Goal: Information Seeking & Learning: Check status

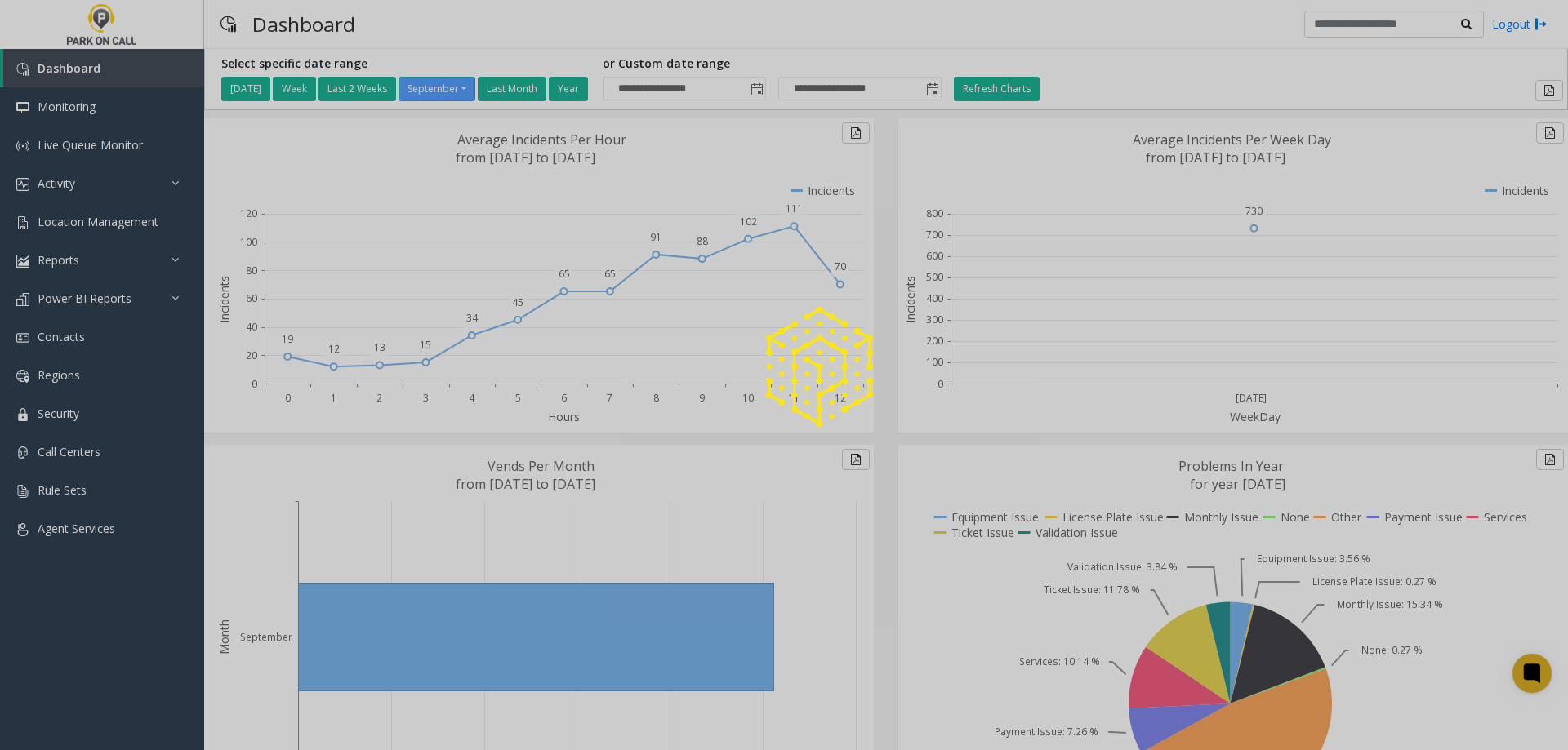
click at [105, 176] on div at bounding box center [784, 375] width 1568 height 750
click at [128, 185] on div at bounding box center [784, 375] width 1568 height 750
click at [26, 181] on div at bounding box center [784, 375] width 1568 height 750
click at [221, 186] on div at bounding box center [784, 375] width 1568 height 750
click at [135, 175] on div at bounding box center [784, 375] width 1568 height 750
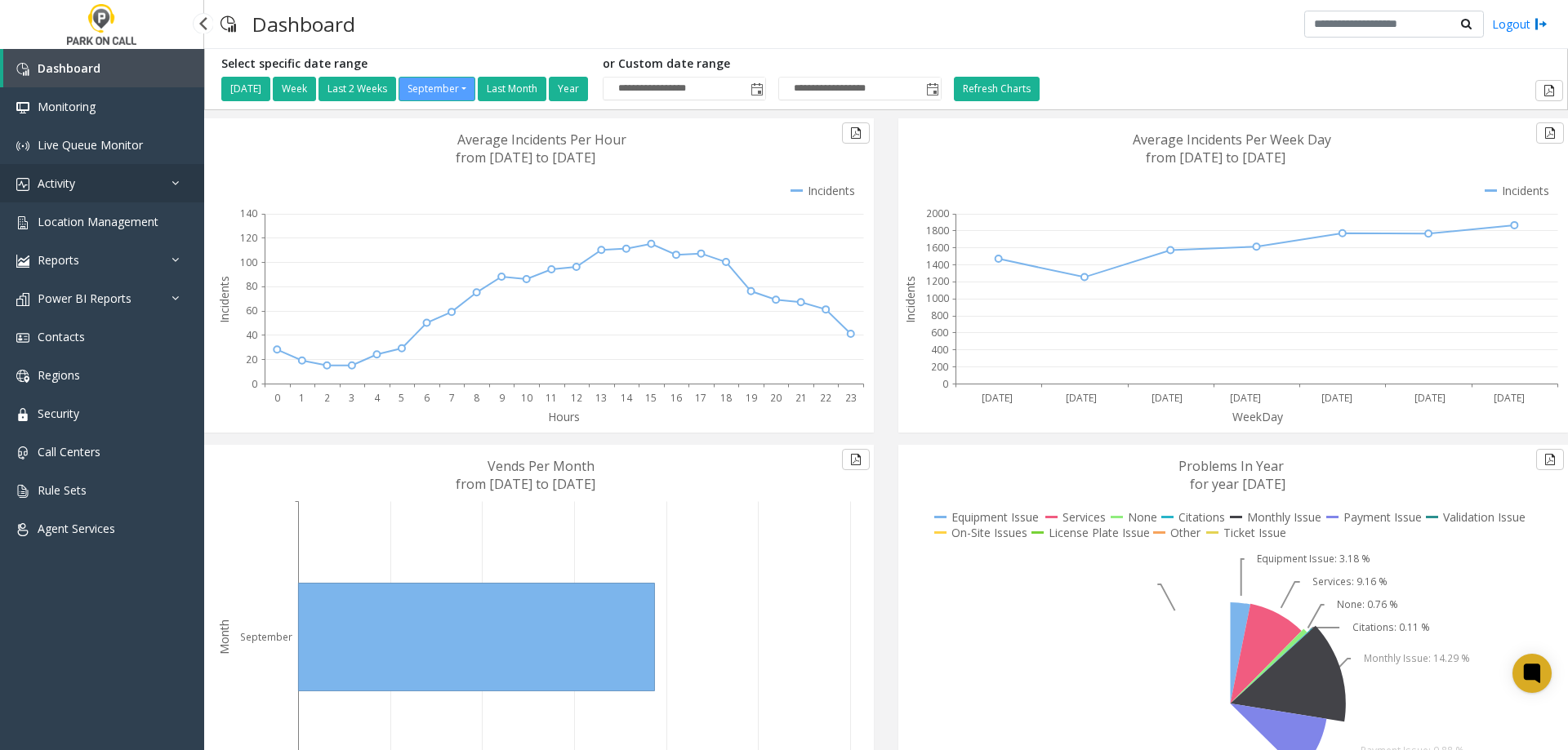
click at [137, 175] on link "Activity" at bounding box center [102, 183] width 205 height 39
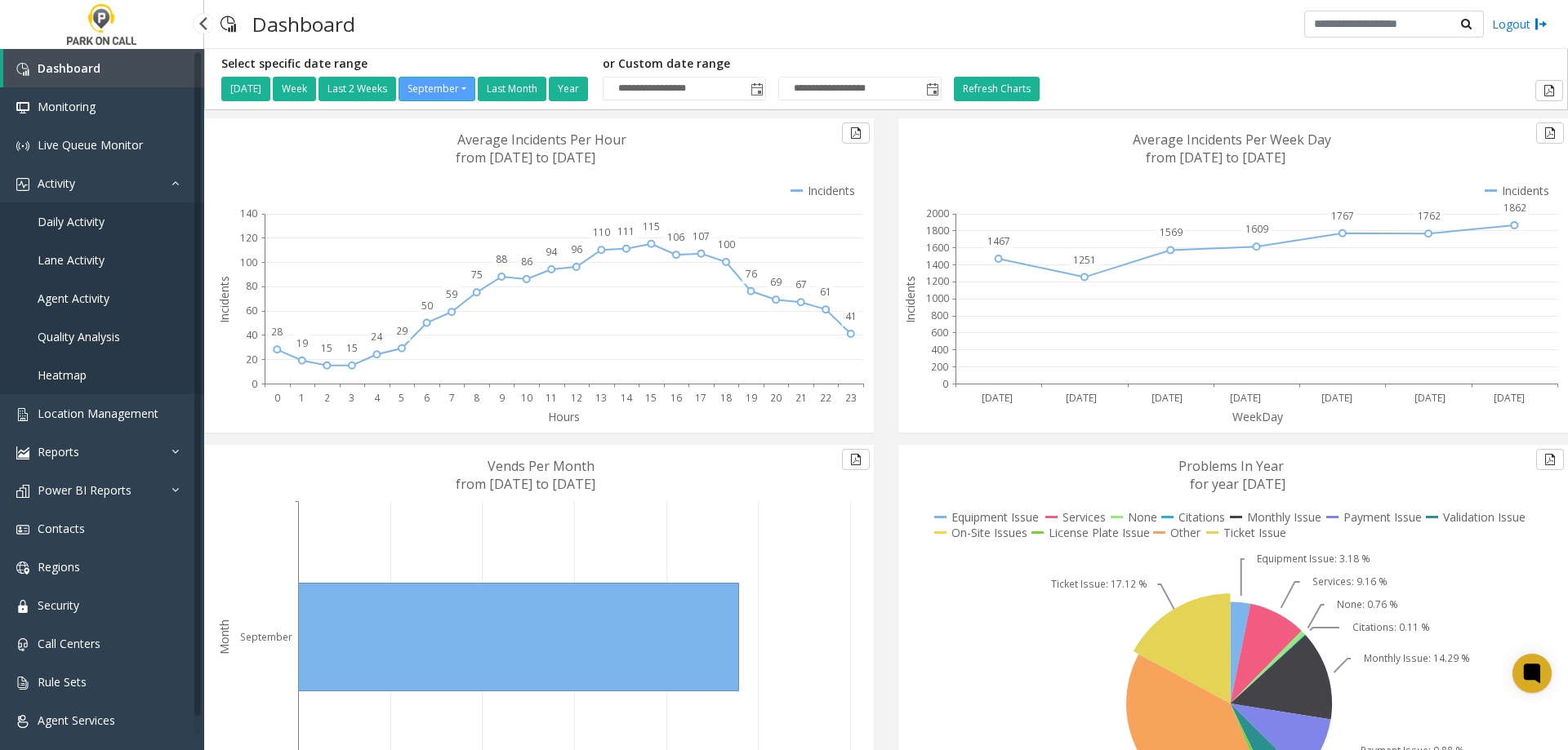
click at [91, 227] on span "Daily Activity" at bounding box center [71, 222] width 67 height 16
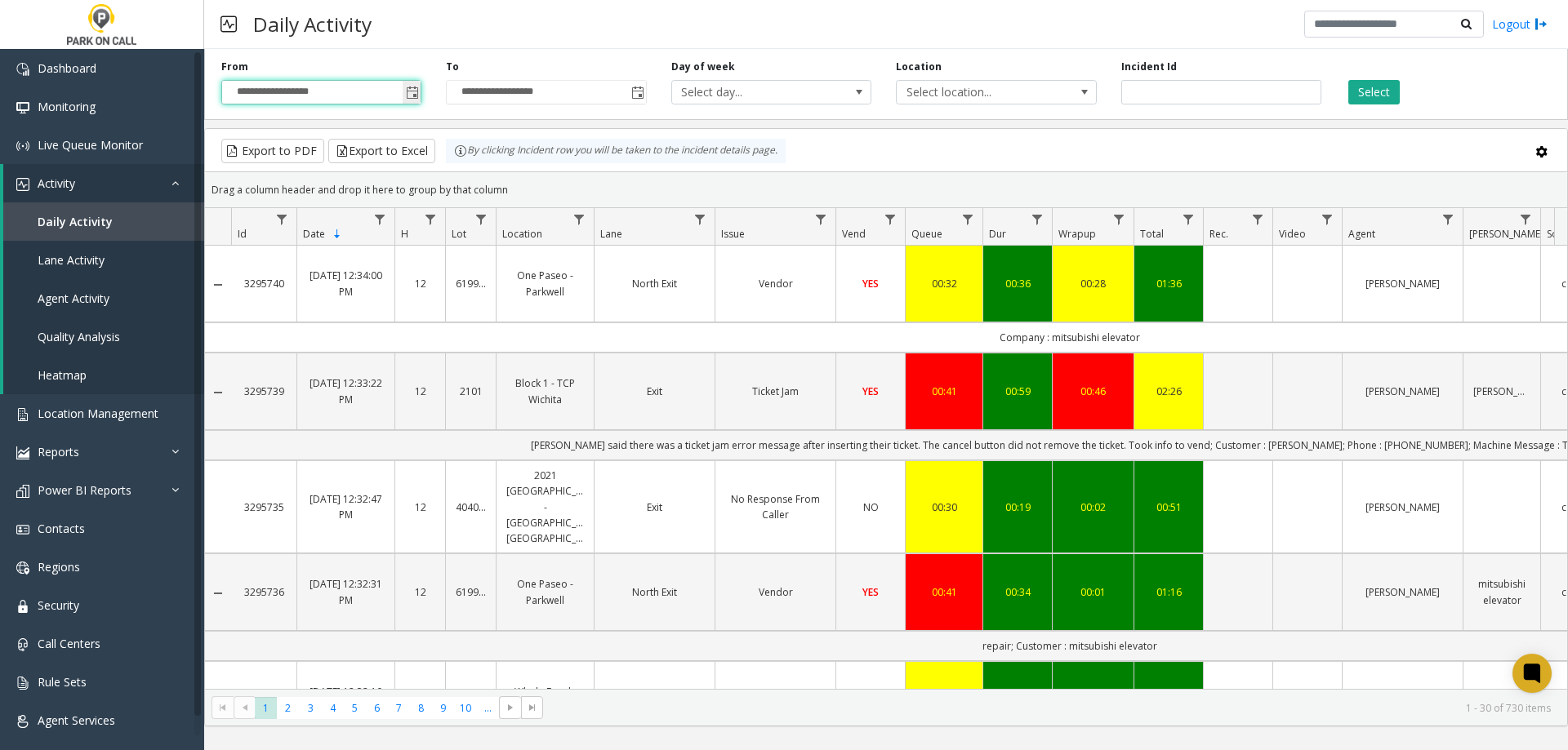
click at [358, 98] on input "**********" at bounding box center [321, 92] width 199 height 23
click at [428, 97] on div "**********" at bounding box center [321, 81] width 224 height 44
click at [419, 95] on span "Toggle popup" at bounding box center [412, 93] width 13 height 13
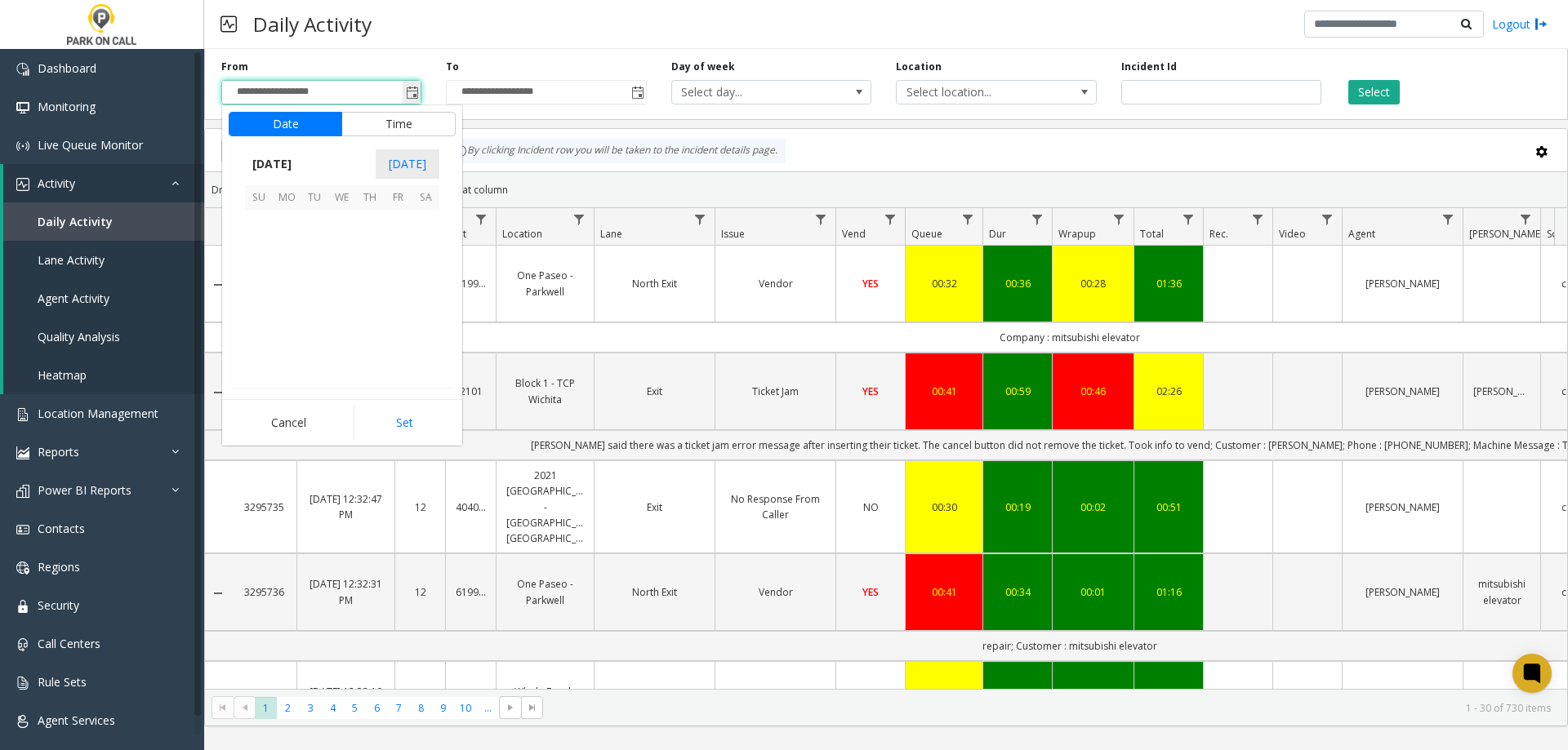
scroll to position [293062, 0]
click at [309, 251] on span "9" at bounding box center [314, 251] width 28 height 28
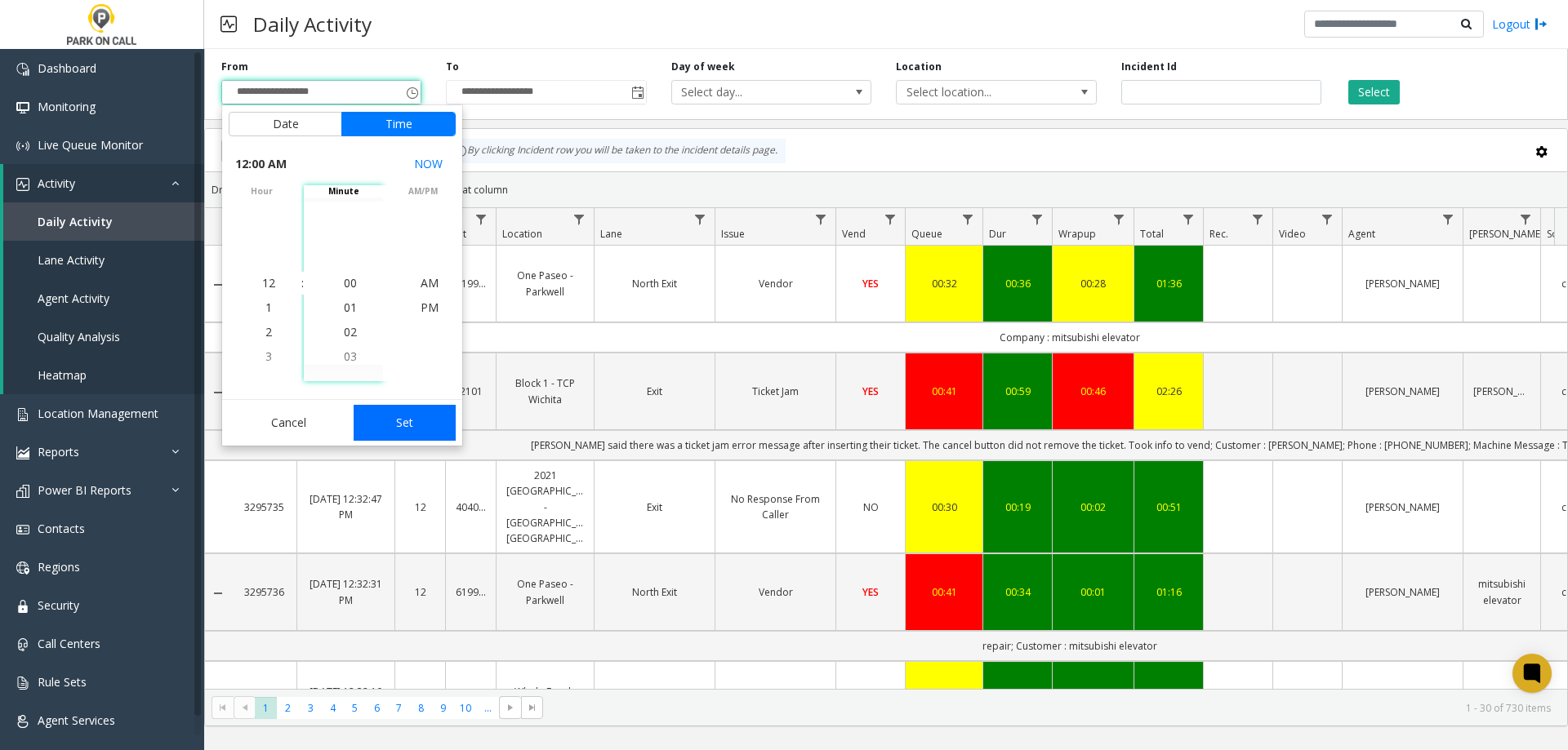
click at [386, 421] on button "Set" at bounding box center [405, 423] width 103 height 36
type input "**********"
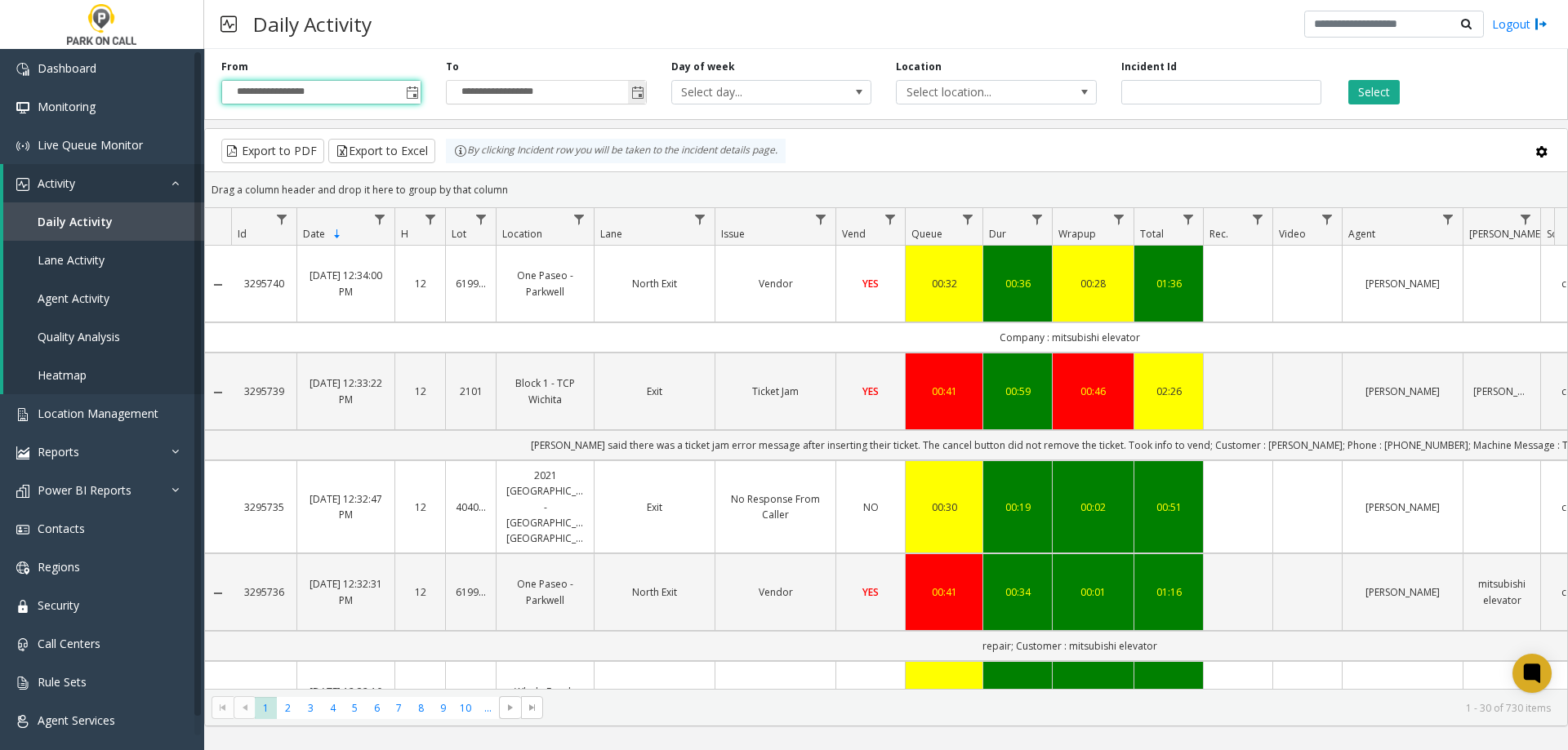
click at [639, 91] on span "Toggle popup" at bounding box center [637, 93] width 13 height 13
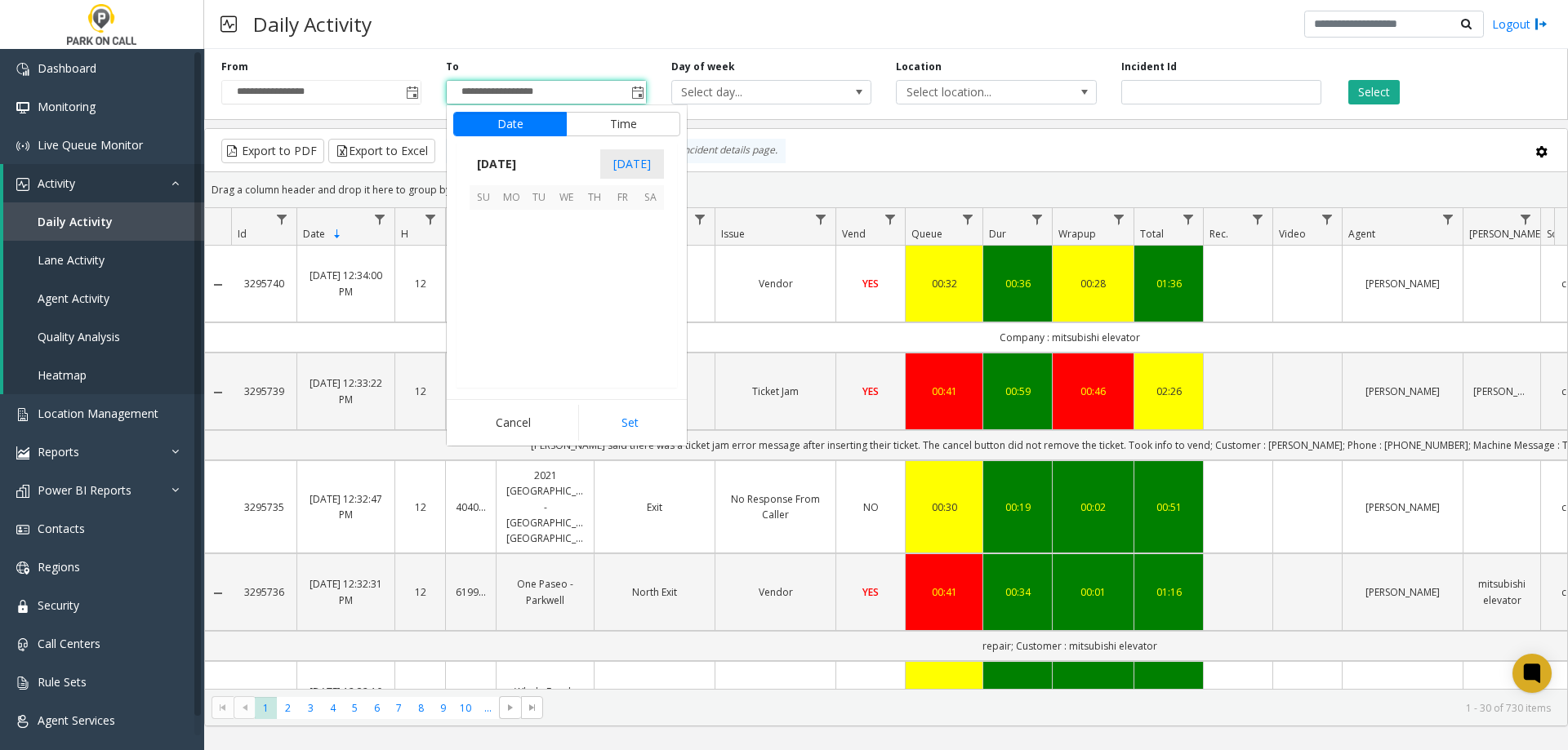
scroll to position [25, 0]
click at [596, 253] on span "11" at bounding box center [595, 251] width 28 height 28
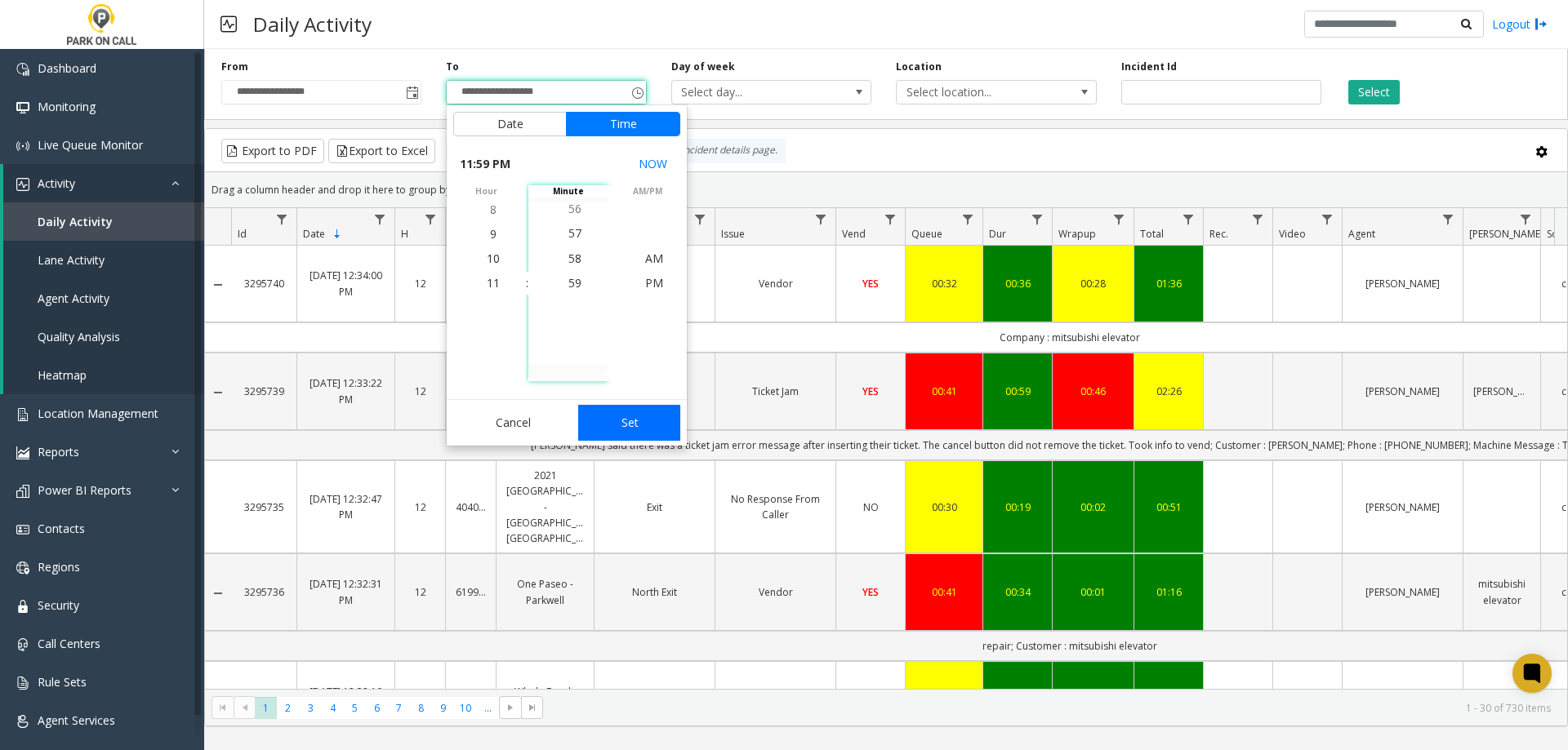
click at [634, 424] on button "Set" at bounding box center [629, 423] width 103 height 36
type input "**********"
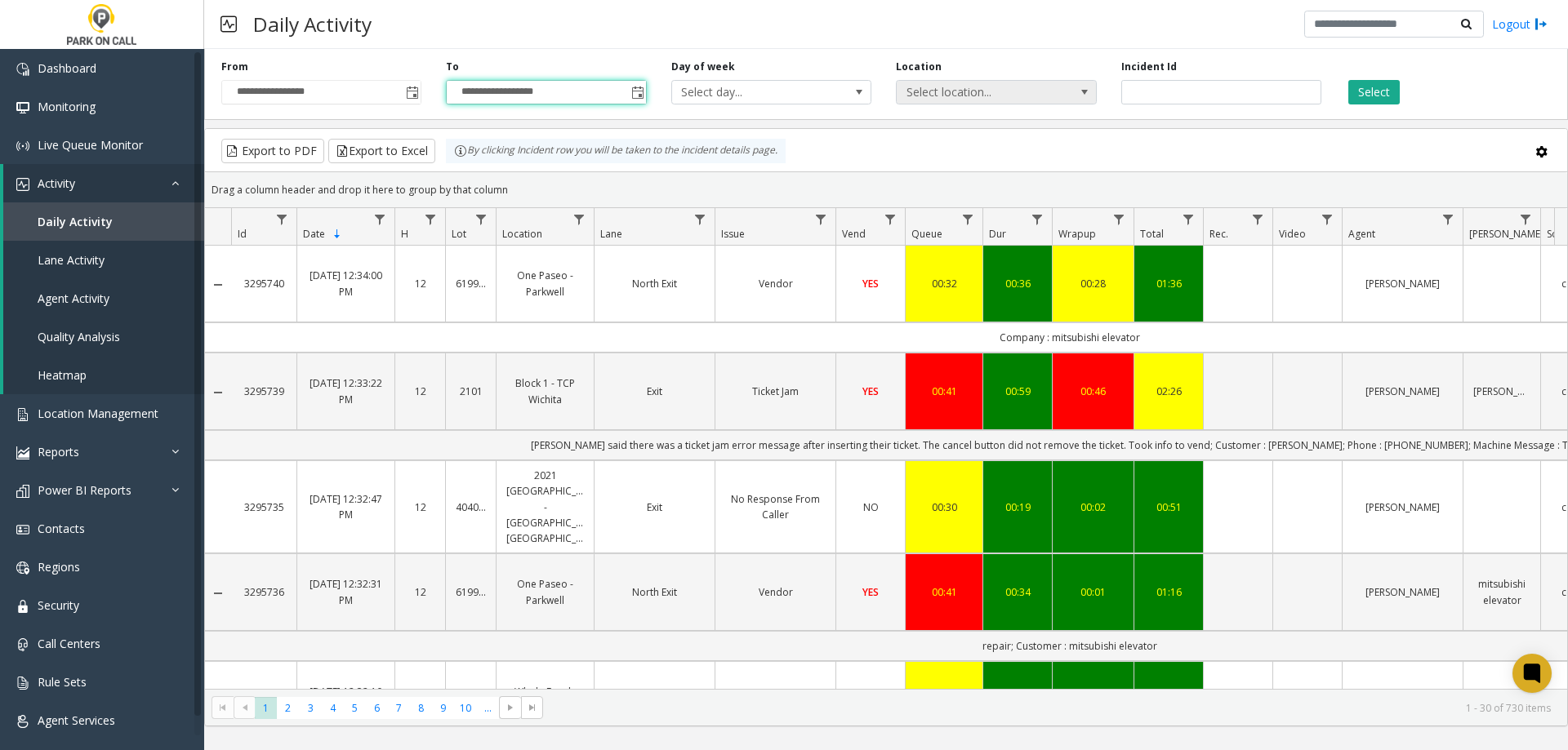
click at [1051, 102] on span "Select location..." at bounding box center [975, 92] width 159 height 23
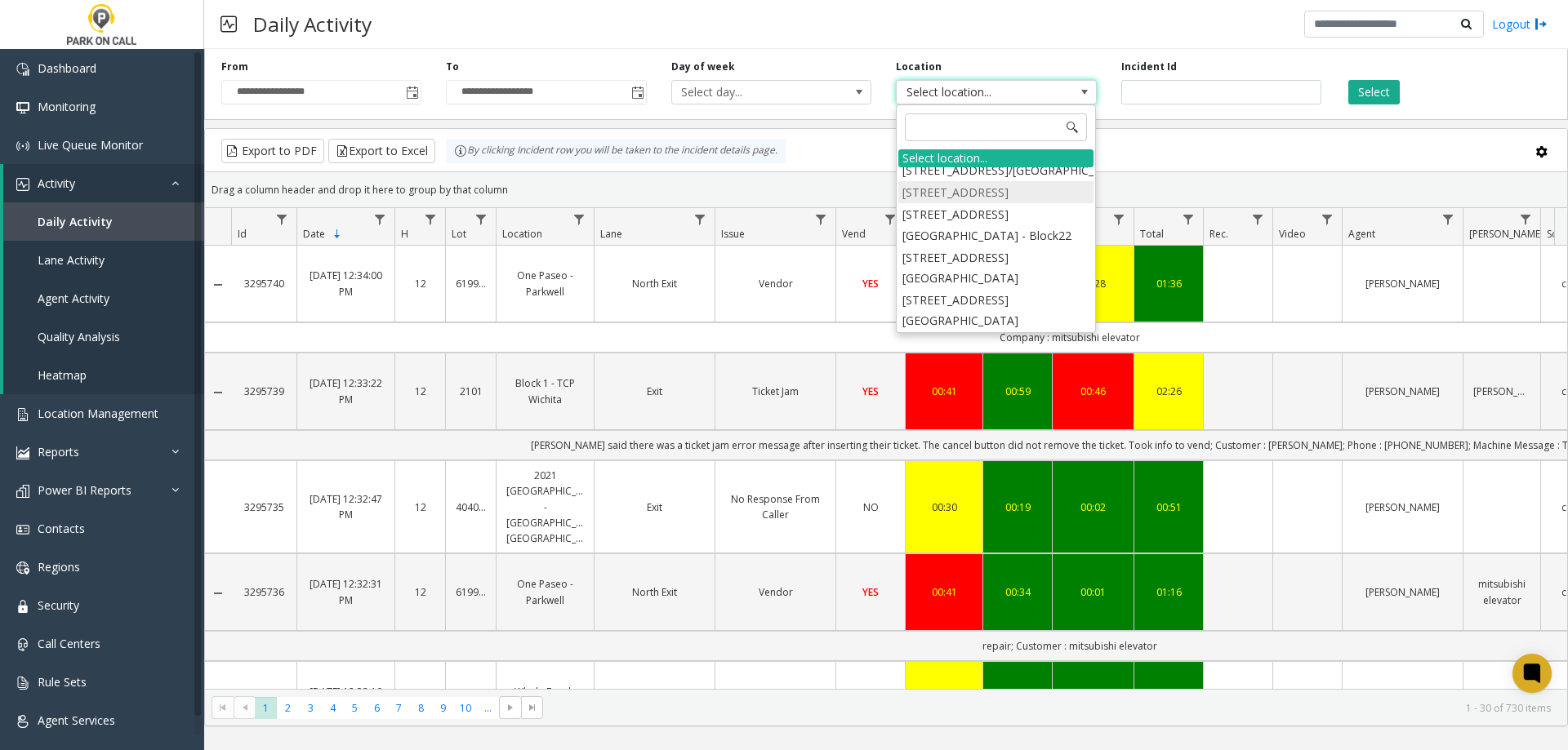
scroll to position [0, 0]
click at [1009, 232] on li "[STREET_ADDRESS]/[GEOGRAPHIC_DATA]" at bounding box center [995, 220] width 195 height 22
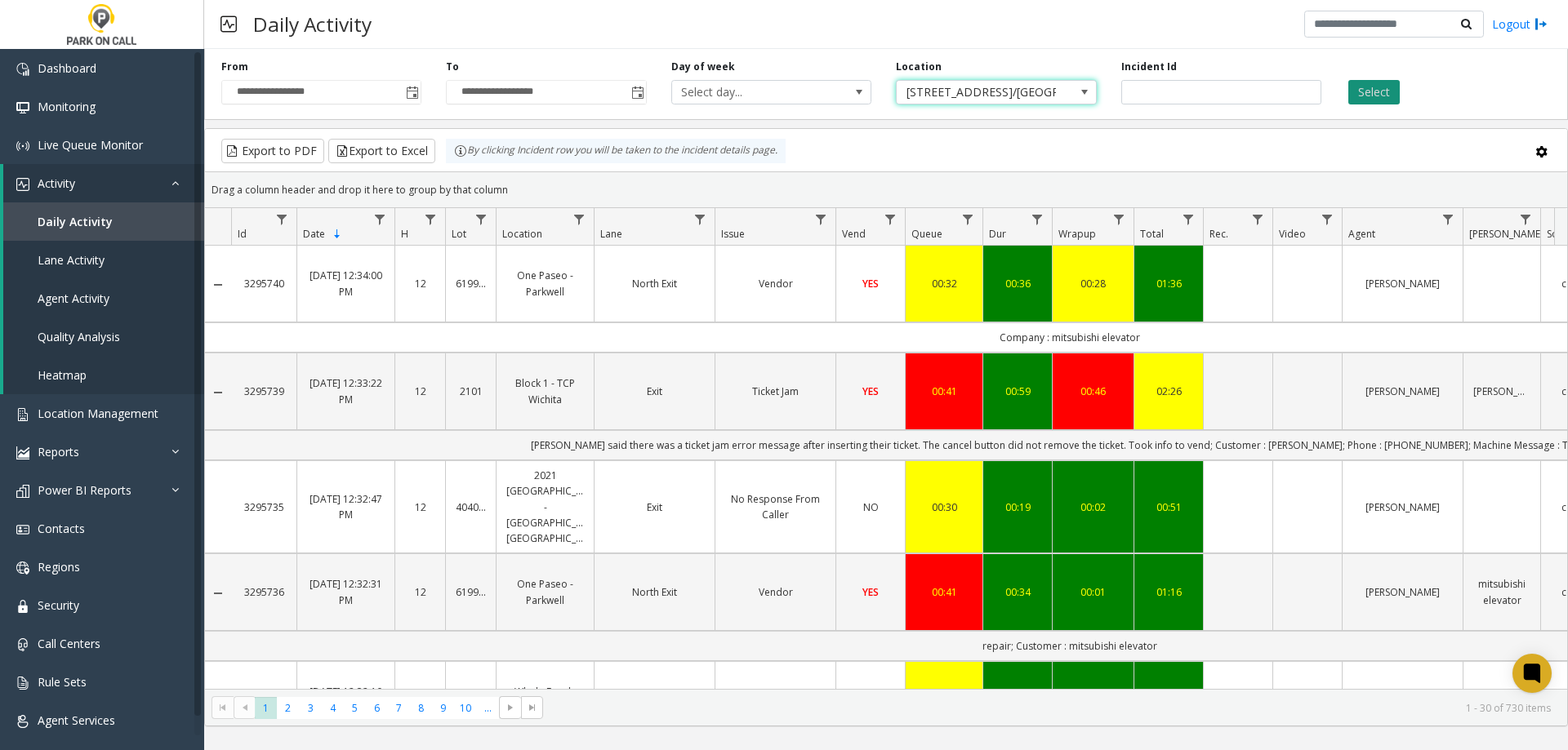
click at [1375, 93] on button "Select" at bounding box center [1373, 92] width 51 height 25
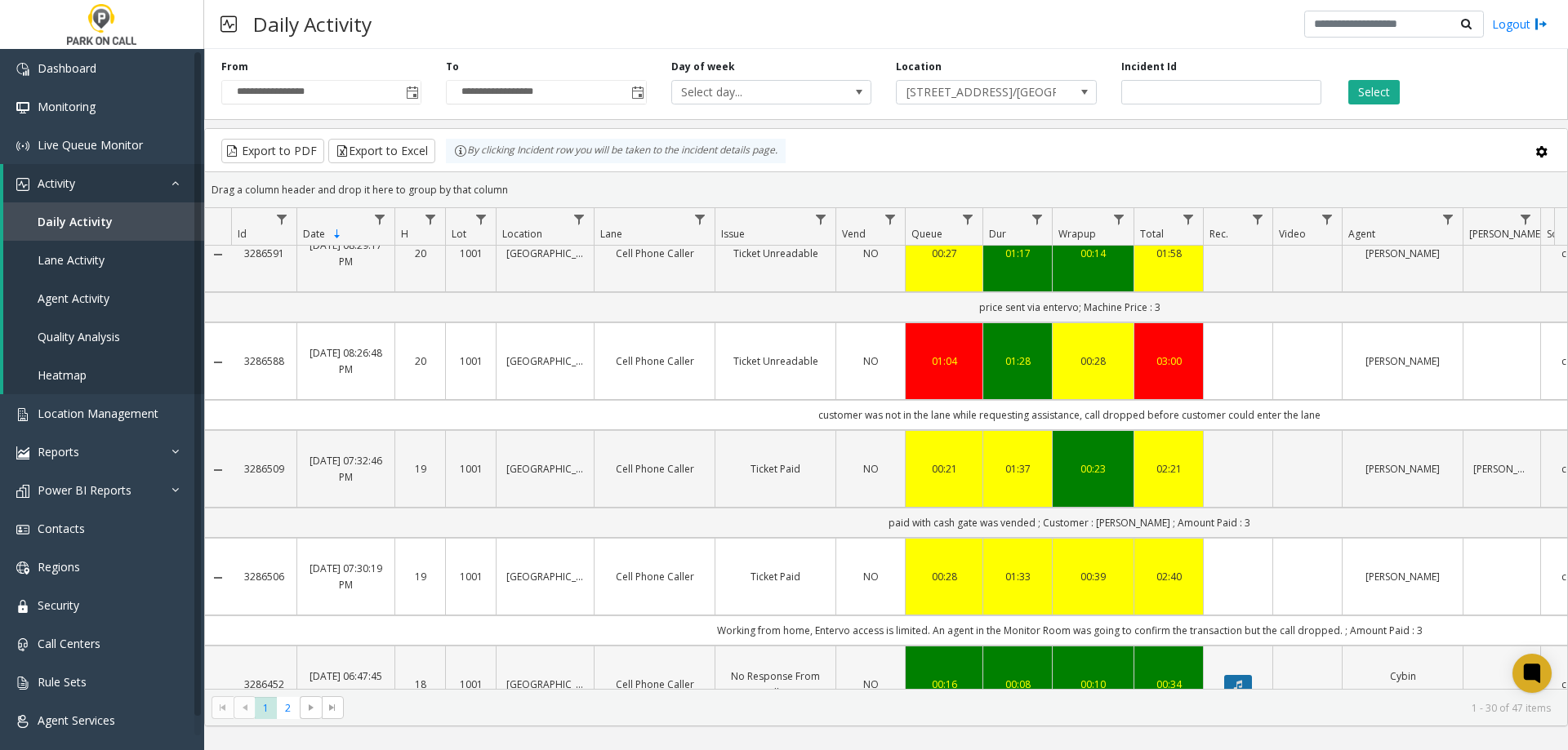
scroll to position [2710, 0]
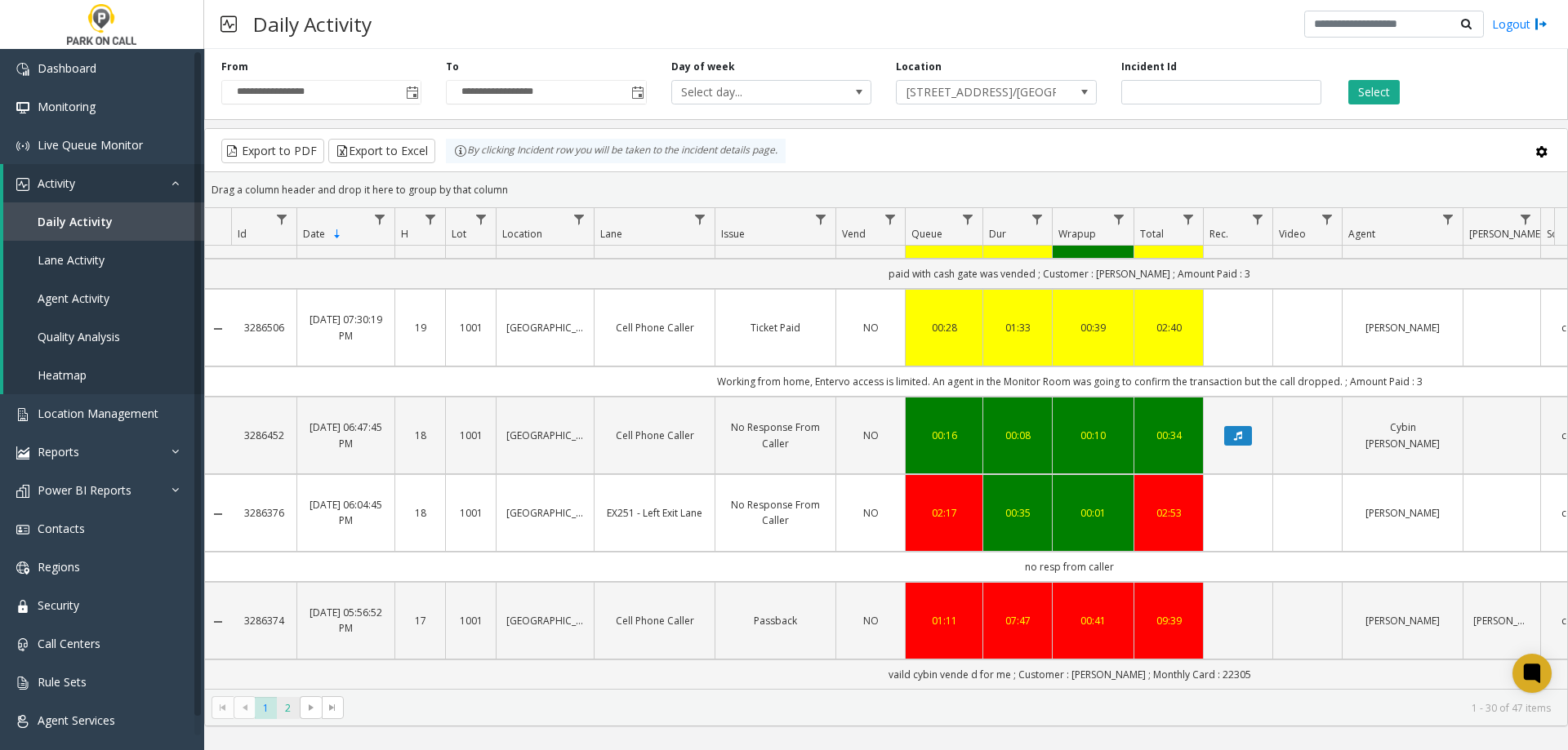
click at [289, 712] on span "2" at bounding box center [288, 708] width 22 height 22
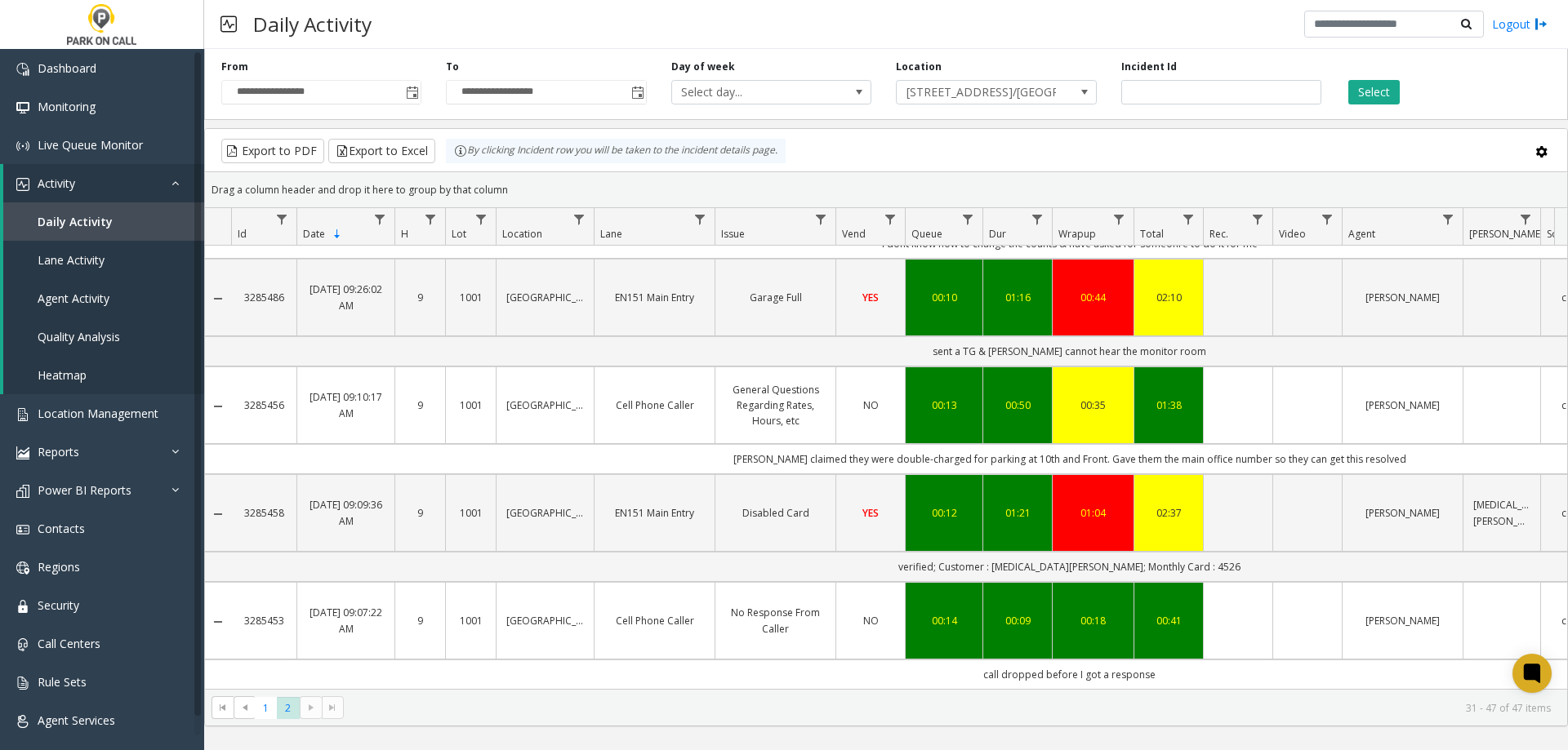
scroll to position [1370, 0]
click at [407, 89] on span "Toggle popup" at bounding box center [412, 93] width 13 height 13
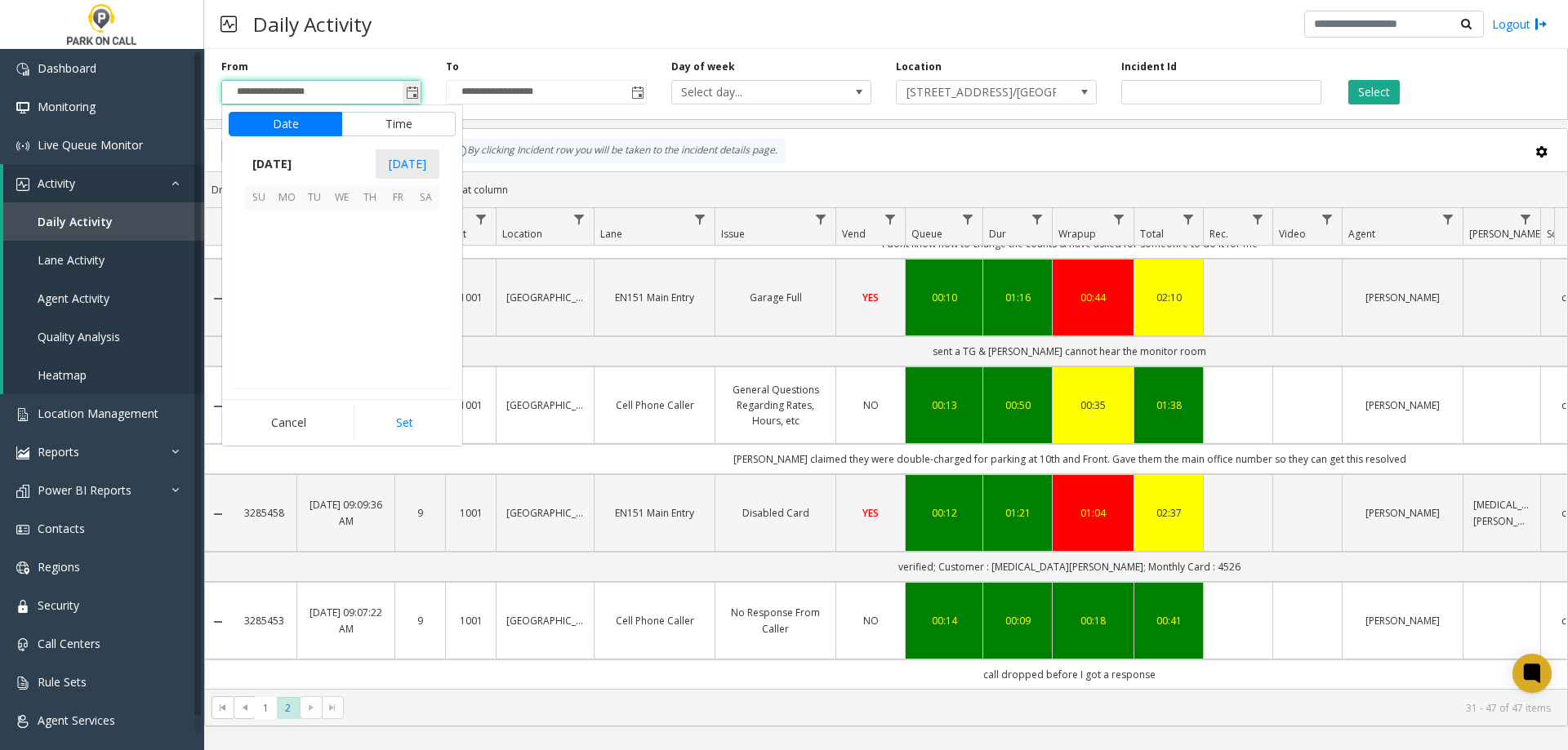
scroll to position [293062, 0]
click at [266, 246] on span "7" at bounding box center [259, 251] width 28 height 28
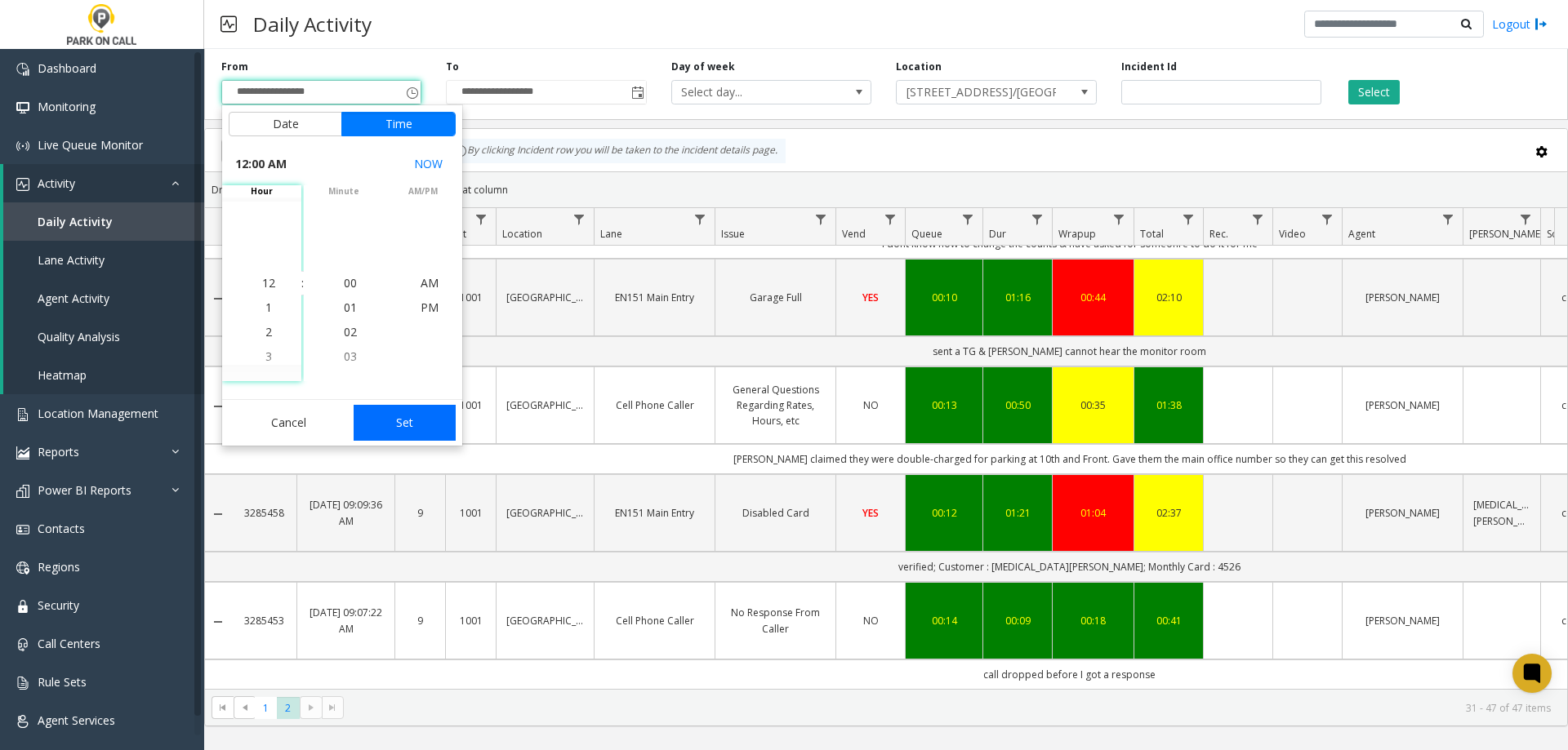
click at [414, 427] on button "Set" at bounding box center [405, 423] width 103 height 36
type input "**********"
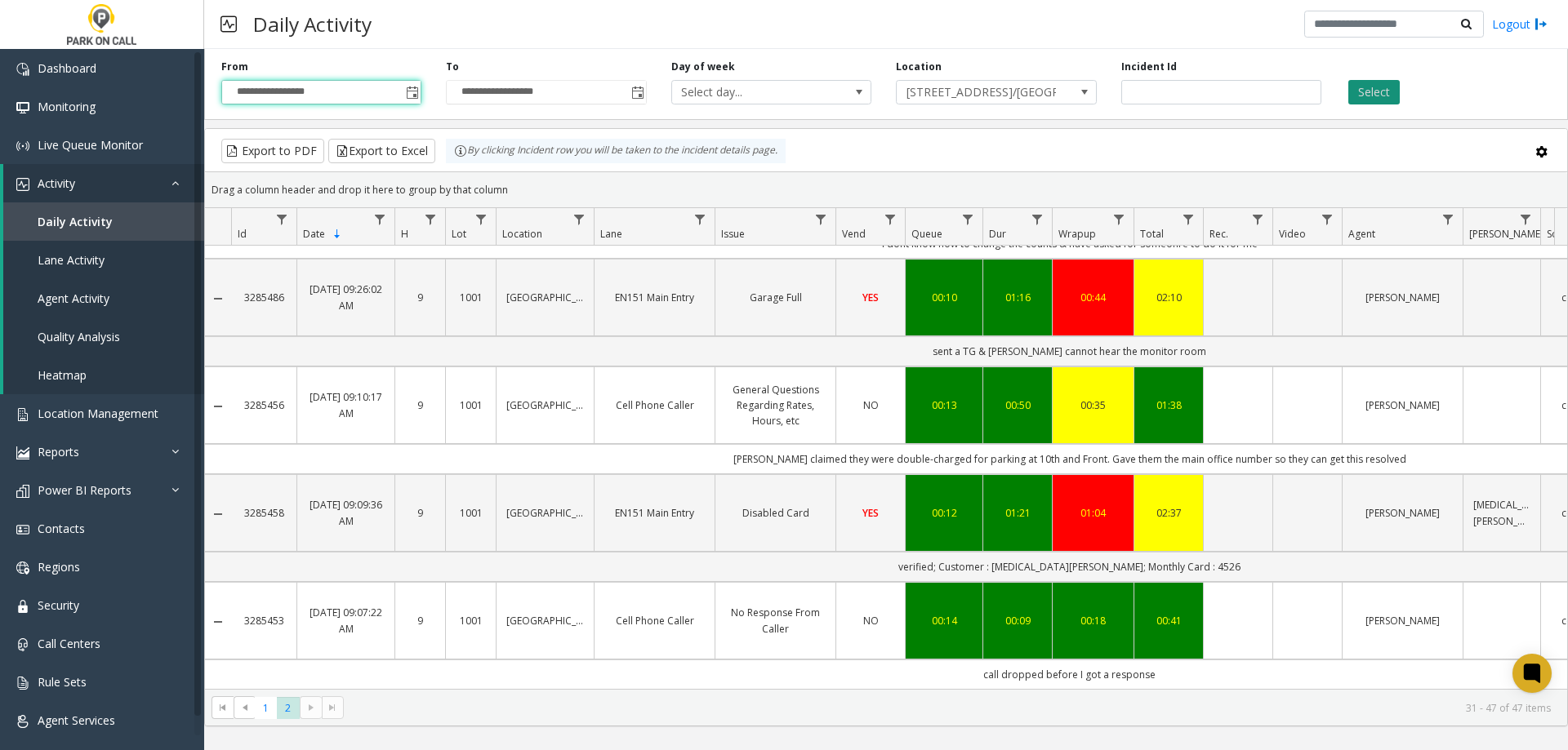
click at [1370, 84] on button "Select" at bounding box center [1373, 92] width 51 height 25
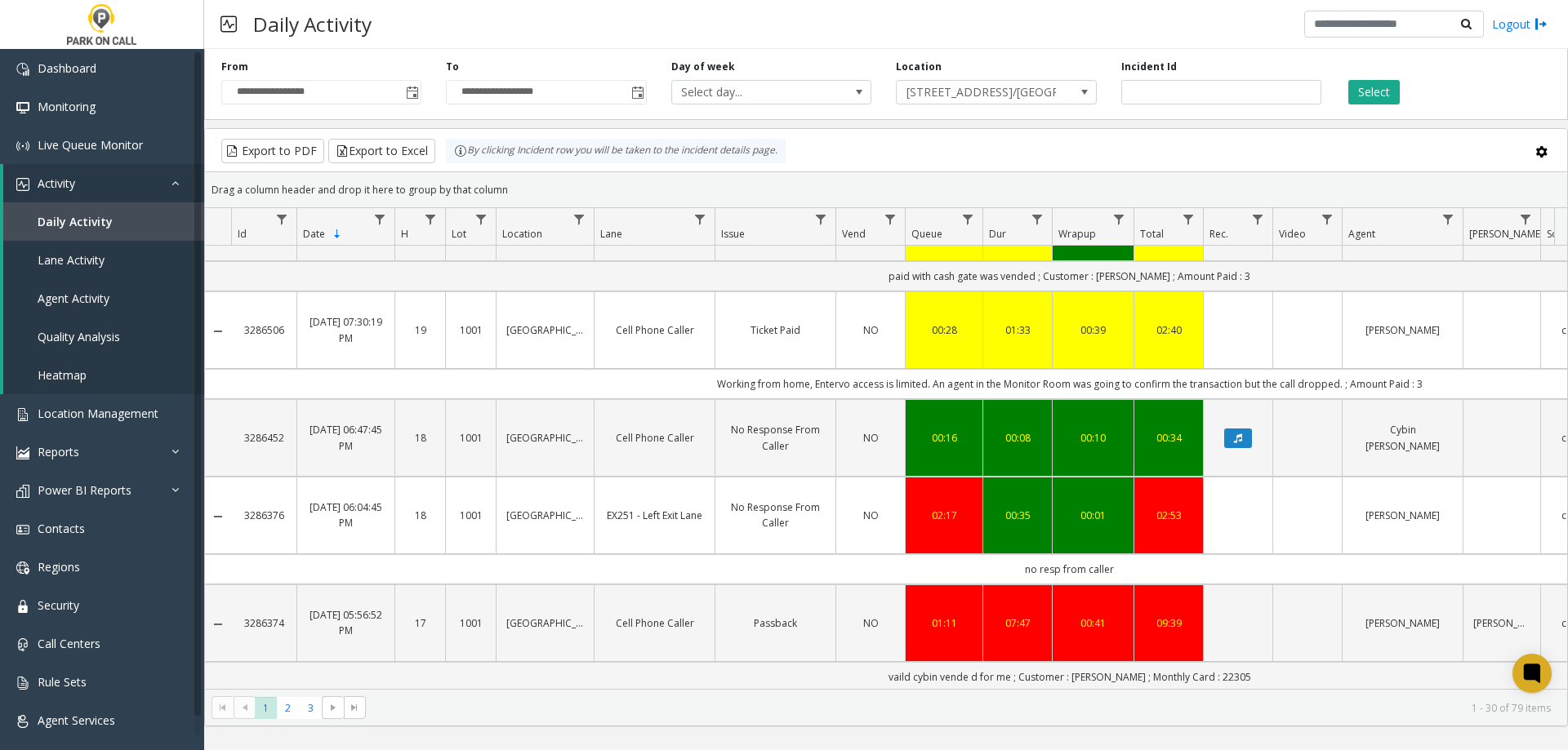
scroll to position [2710, 0]
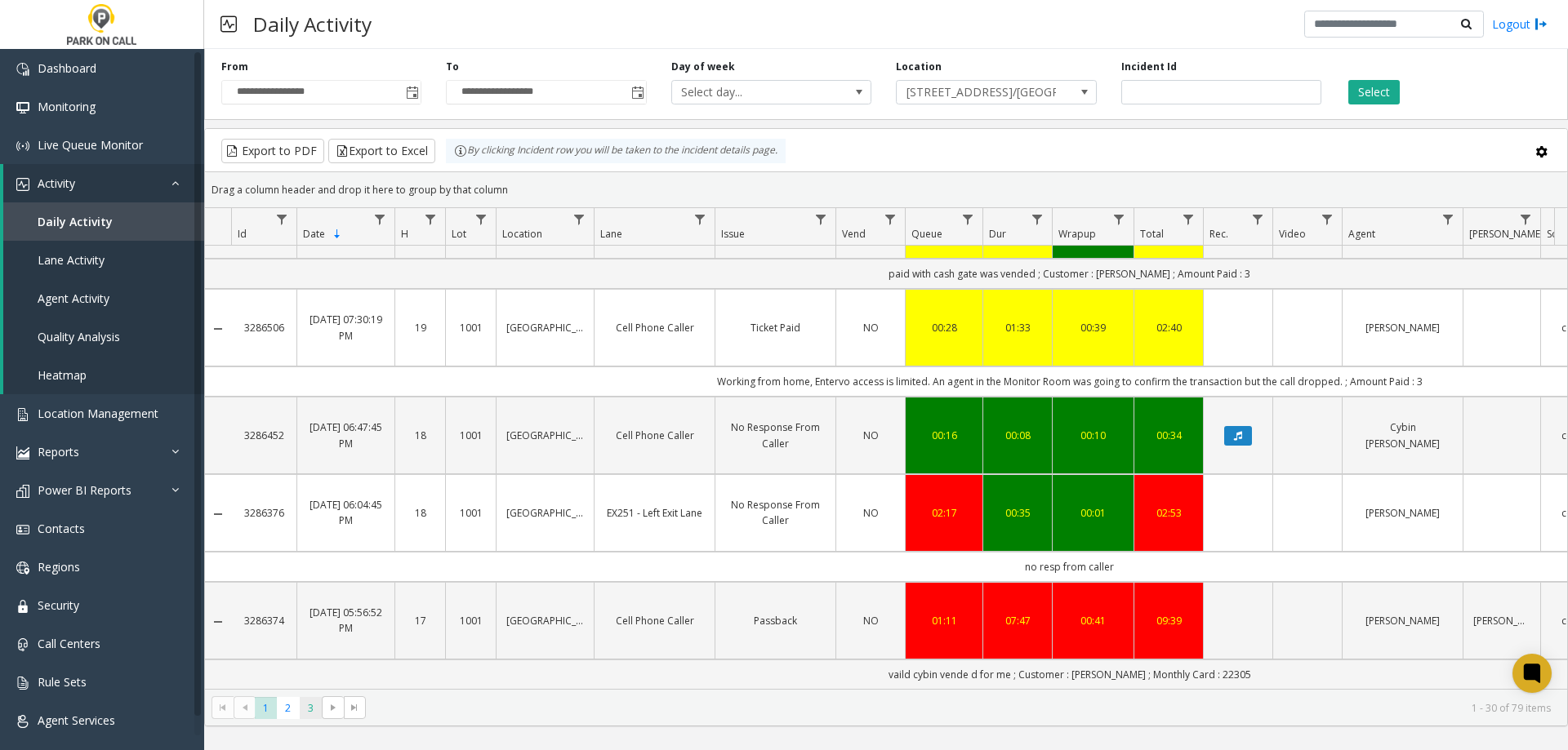
click at [312, 711] on span "3" at bounding box center [310, 708] width 22 height 22
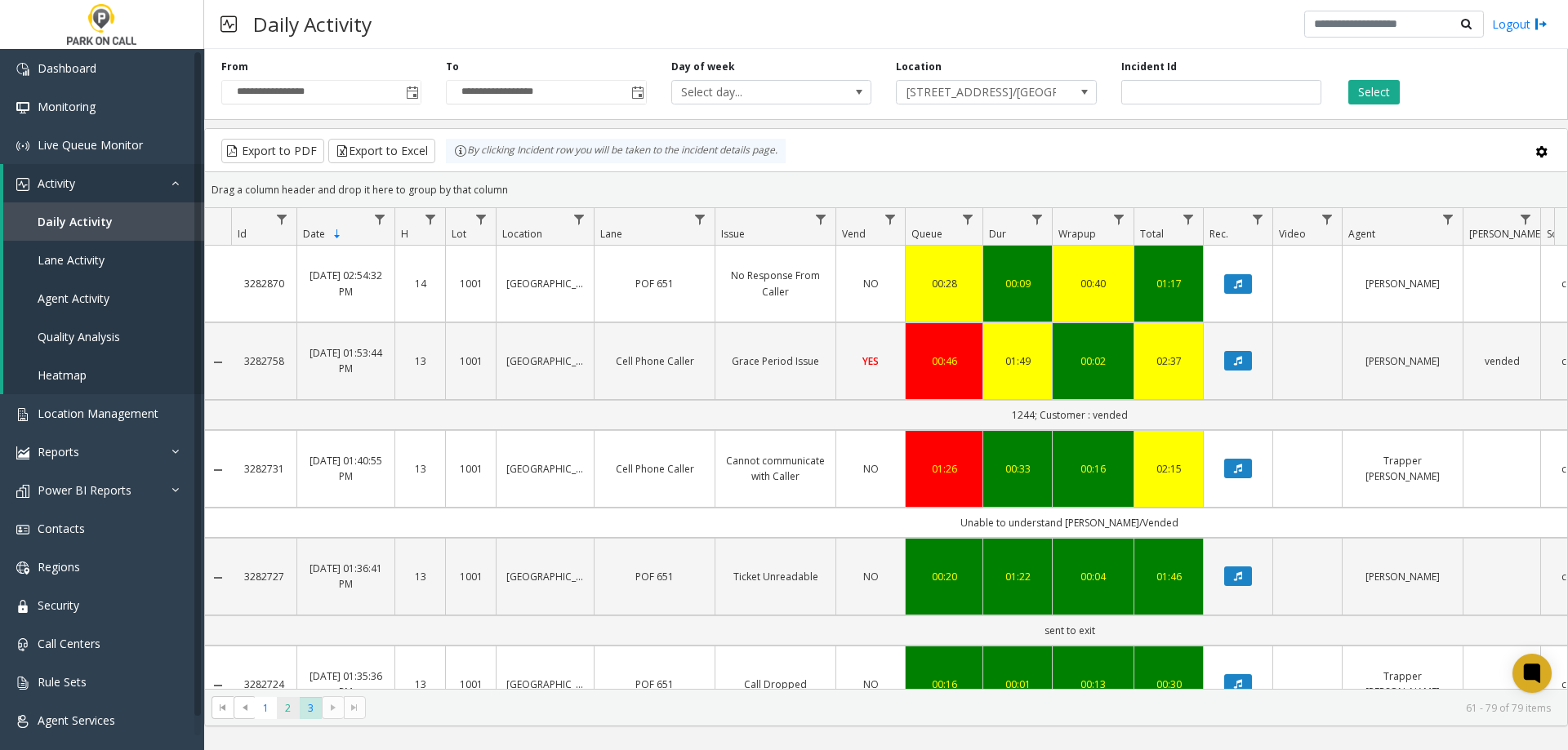
click at [297, 709] on span "2" at bounding box center [288, 708] width 22 height 22
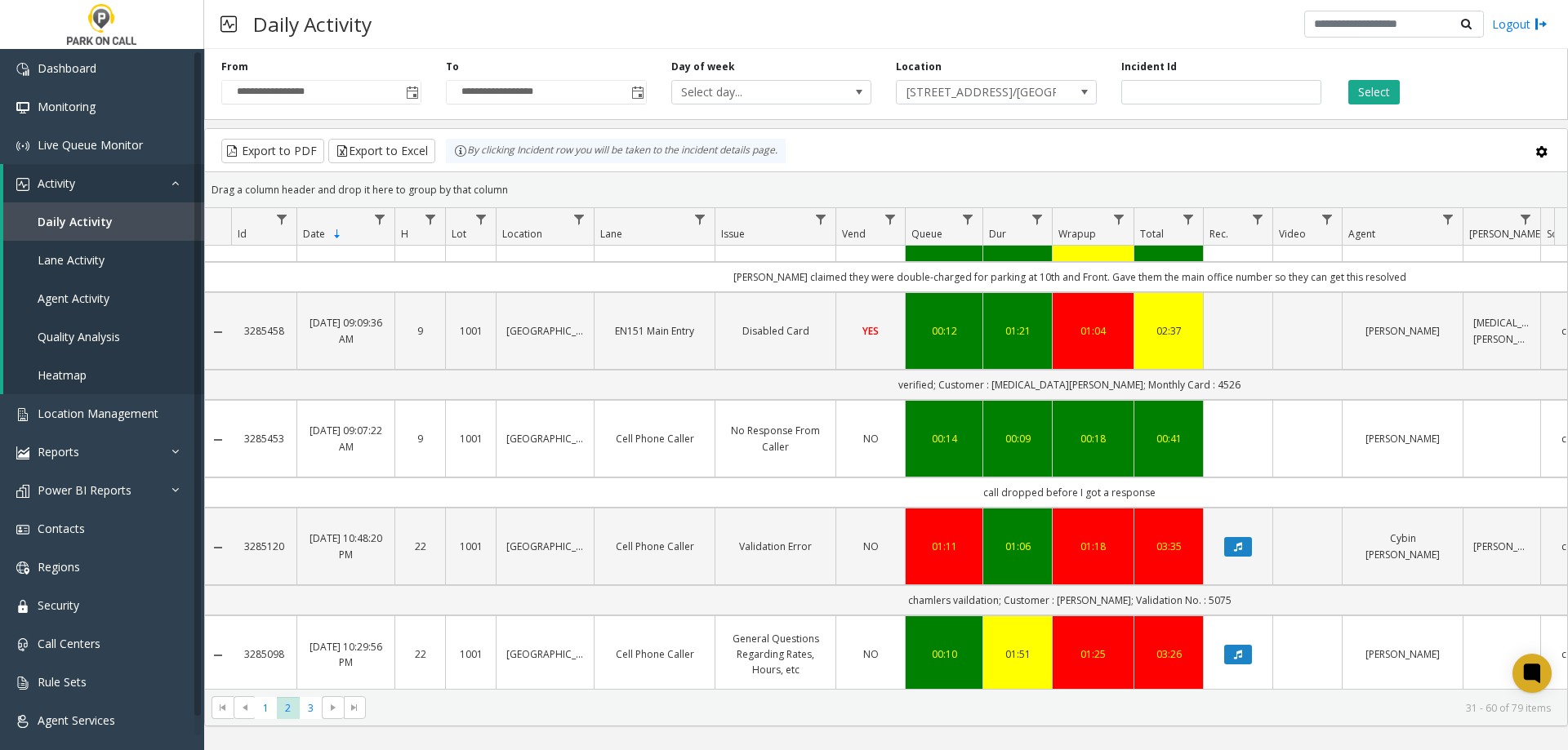
scroll to position [1545, 0]
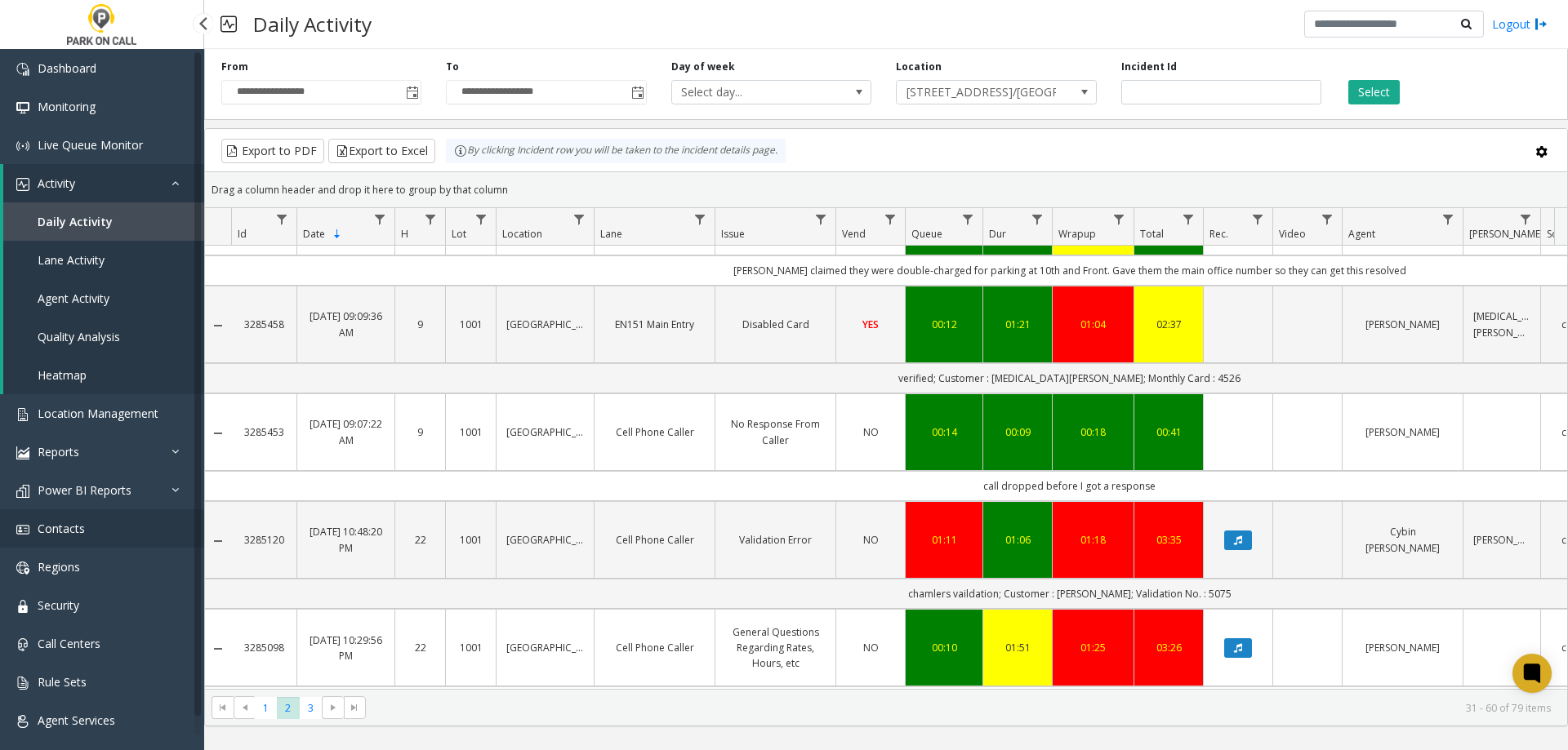
click at [94, 529] on link "Contacts" at bounding box center [102, 529] width 205 height 39
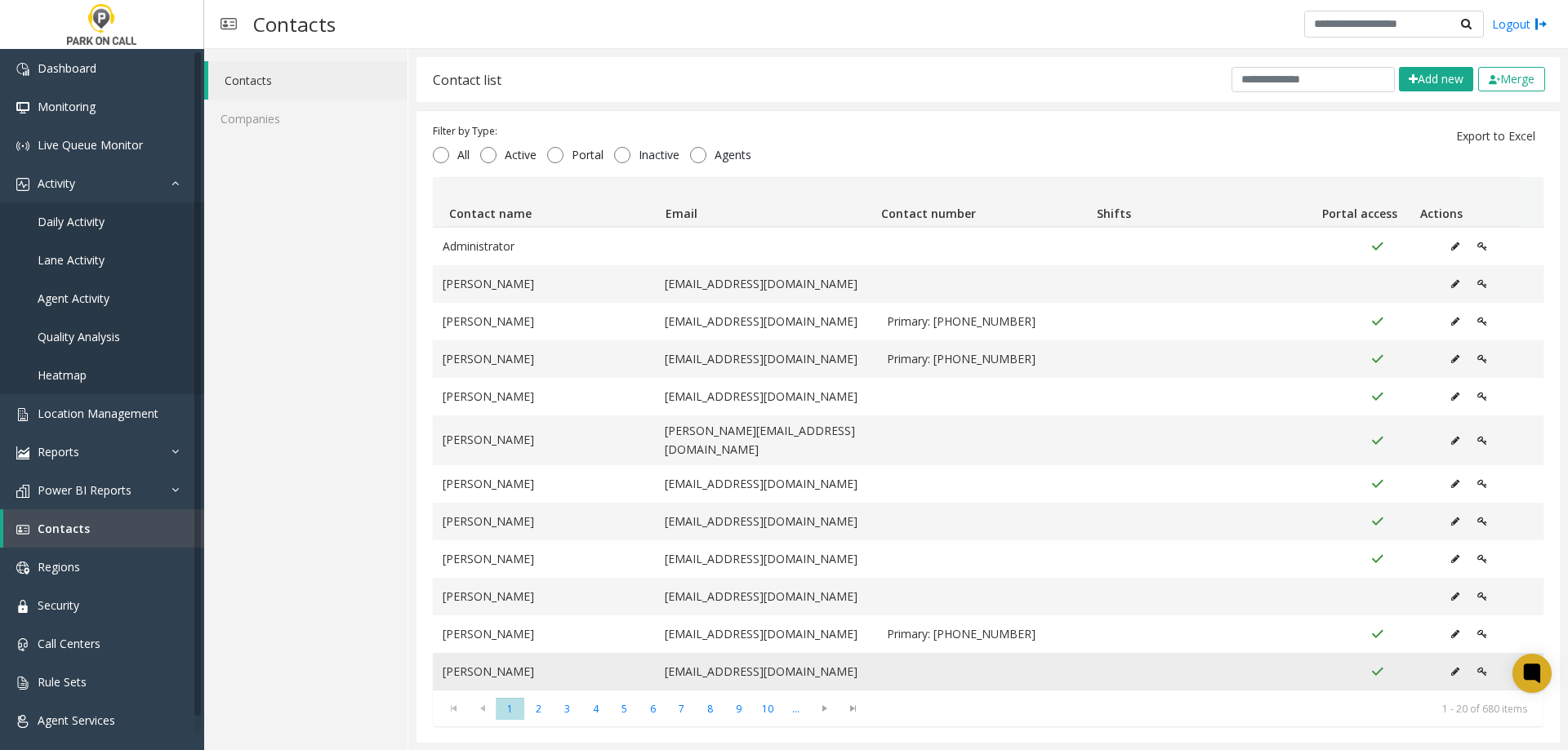
click at [1477, 667] on icon "Data table" at bounding box center [1482, 672] width 10 height 10
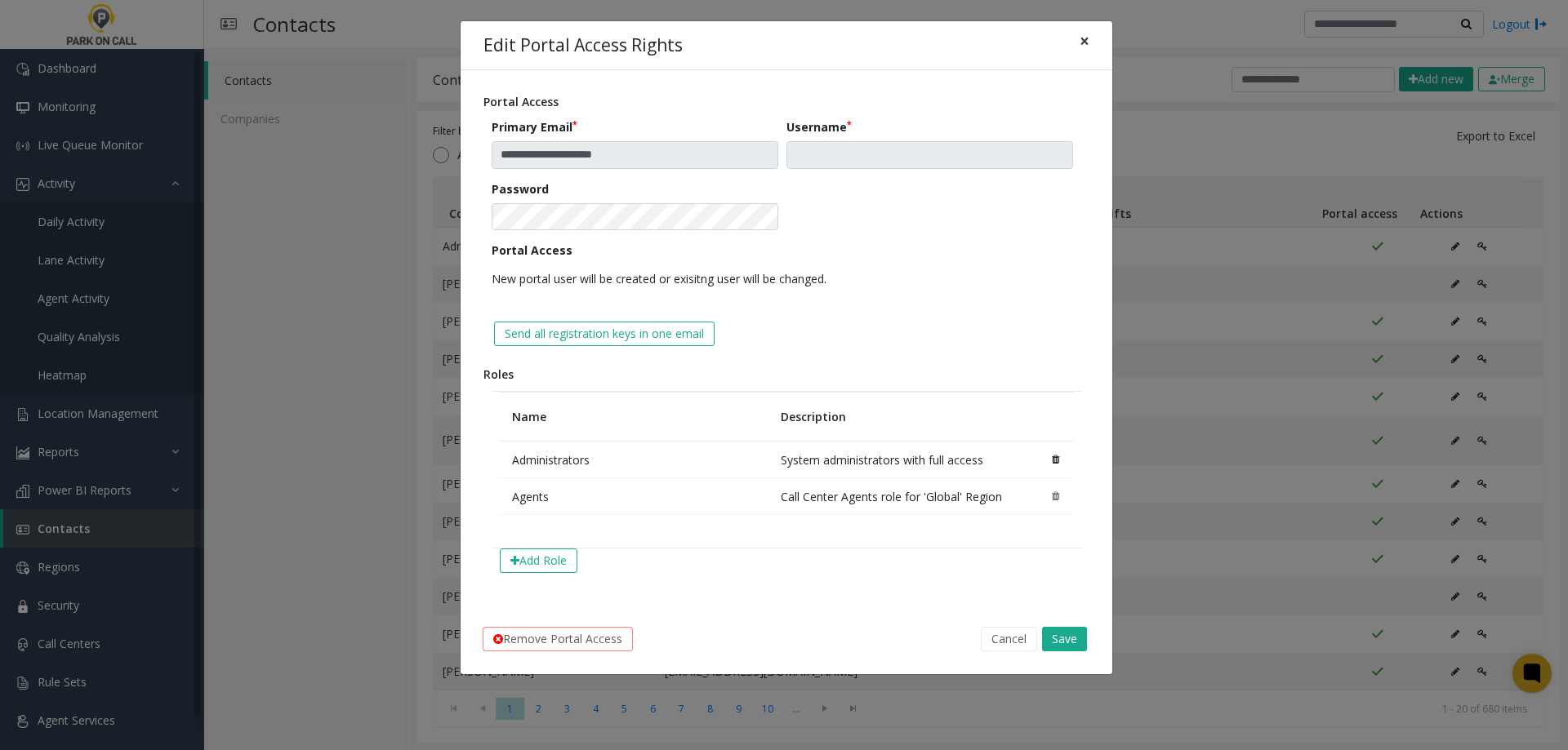
drag, startPoint x: 1087, startPoint y: 39, endPoint x: 1130, endPoint y: 78, distance: 58.1
click at [1087, 40] on span "×" at bounding box center [1084, 41] width 10 height 23
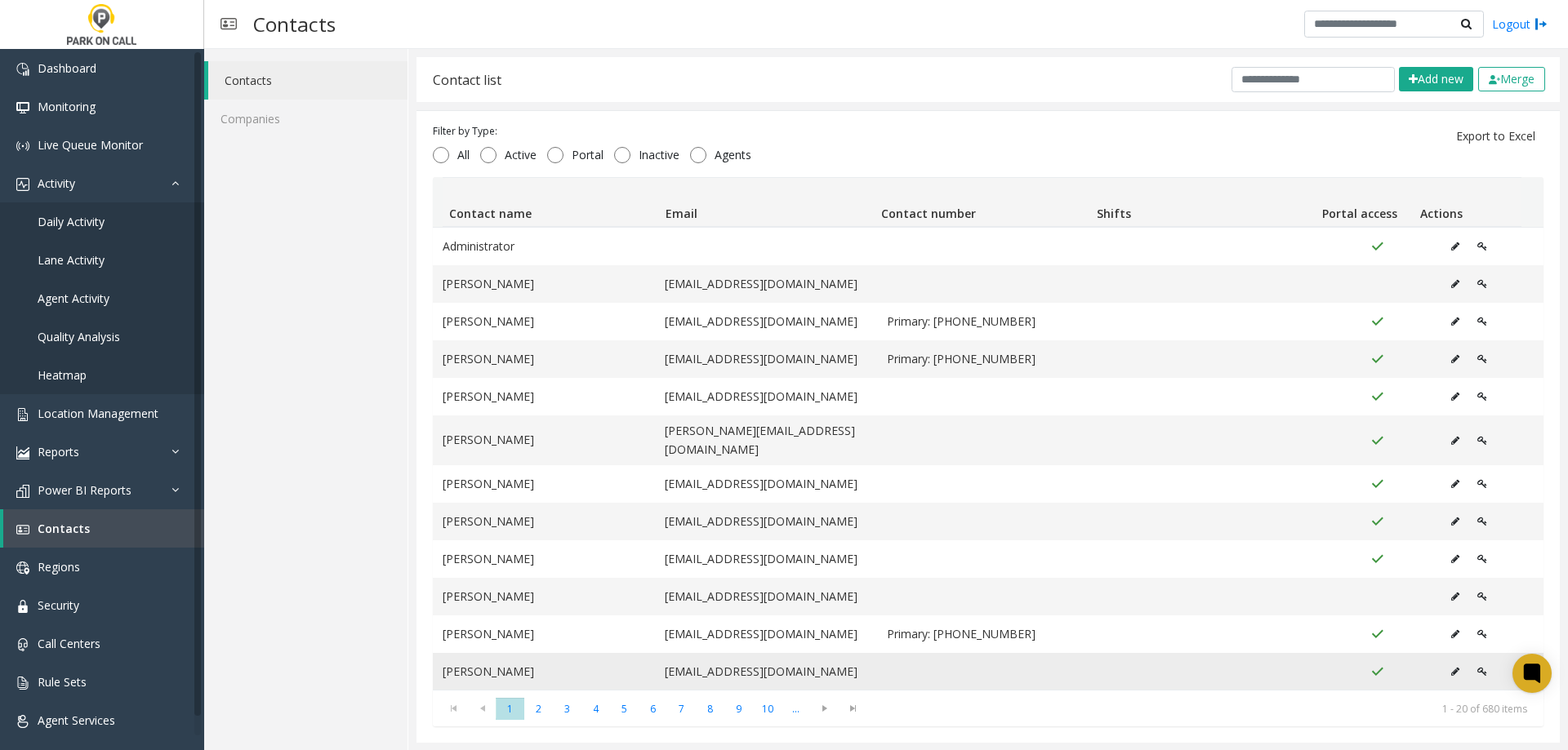
click at [1450, 667] on icon "Data table" at bounding box center [1454, 672] width 8 height 10
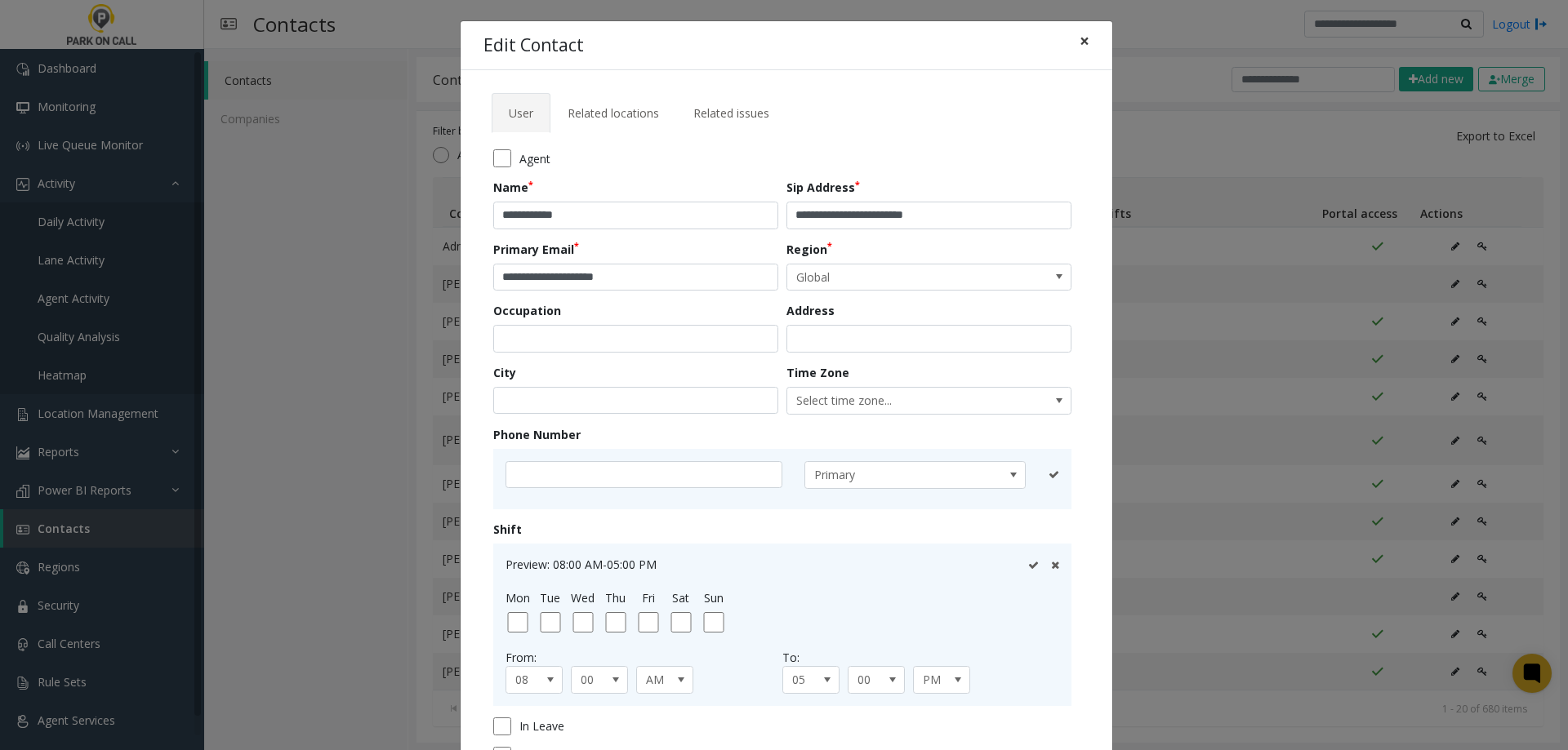
click at [1081, 38] on span "×" at bounding box center [1084, 41] width 10 height 23
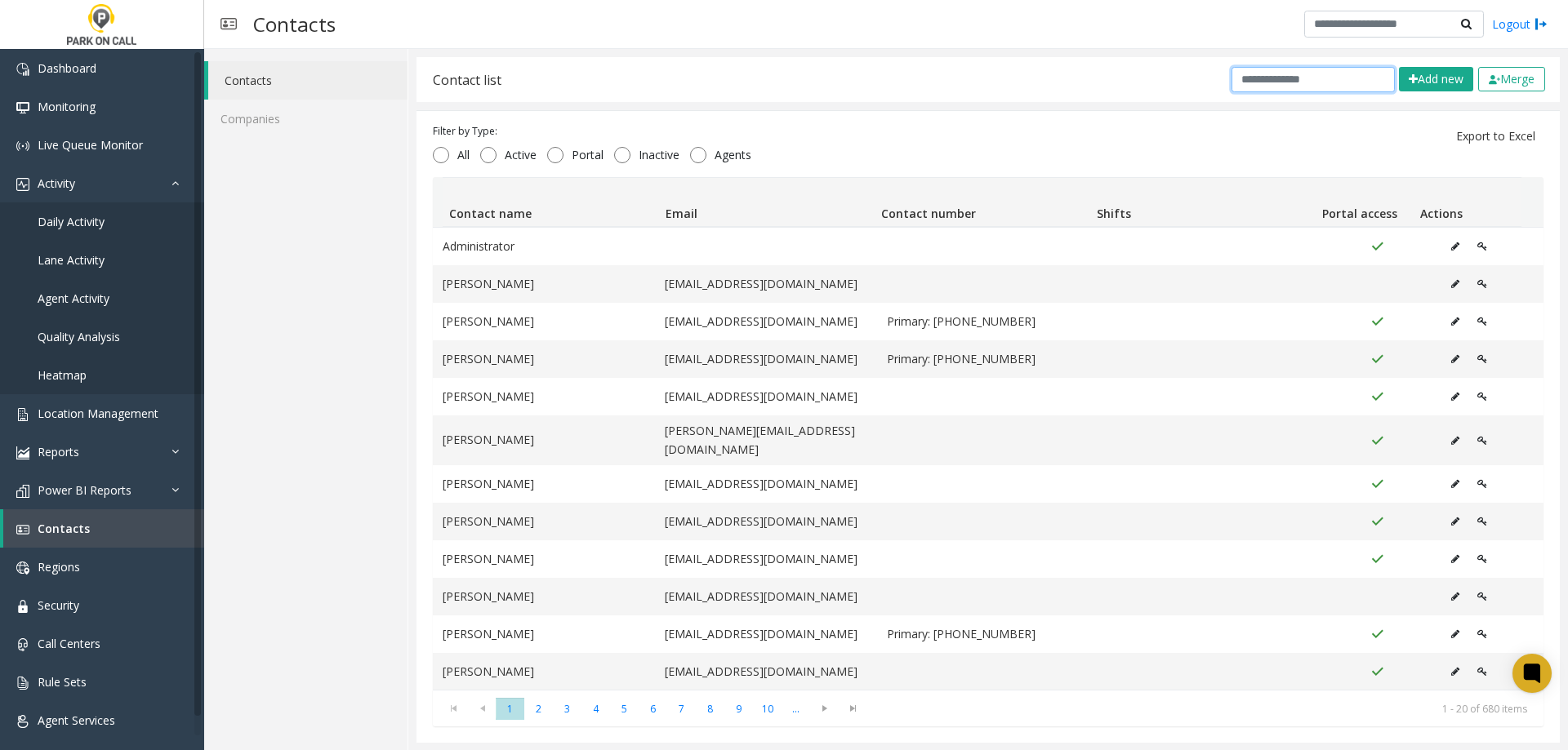
click at [1291, 79] on input "text" at bounding box center [1312, 80] width 163 height 26
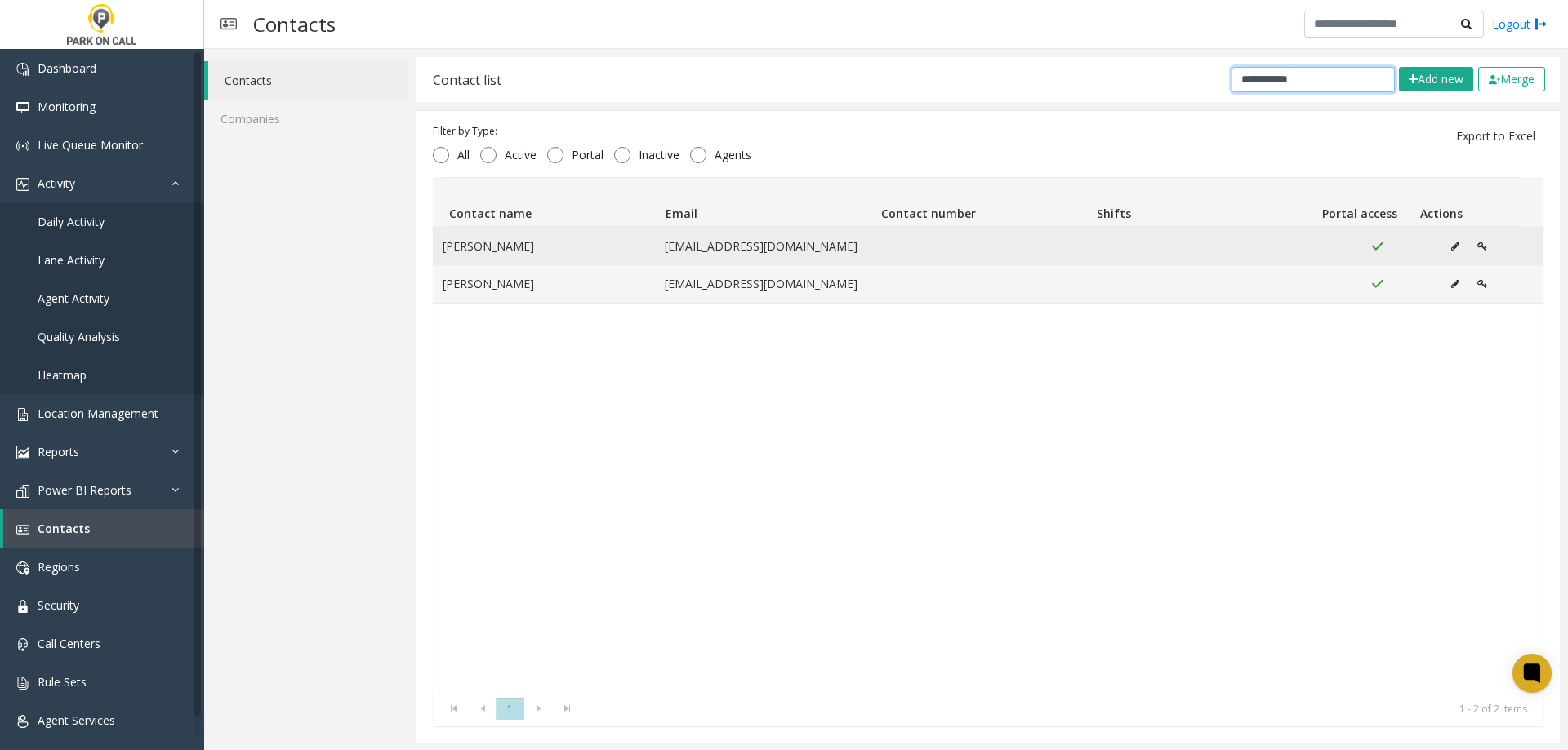
type input "**********"
click at [1450, 246] on icon "Data table" at bounding box center [1454, 247] width 8 height 10
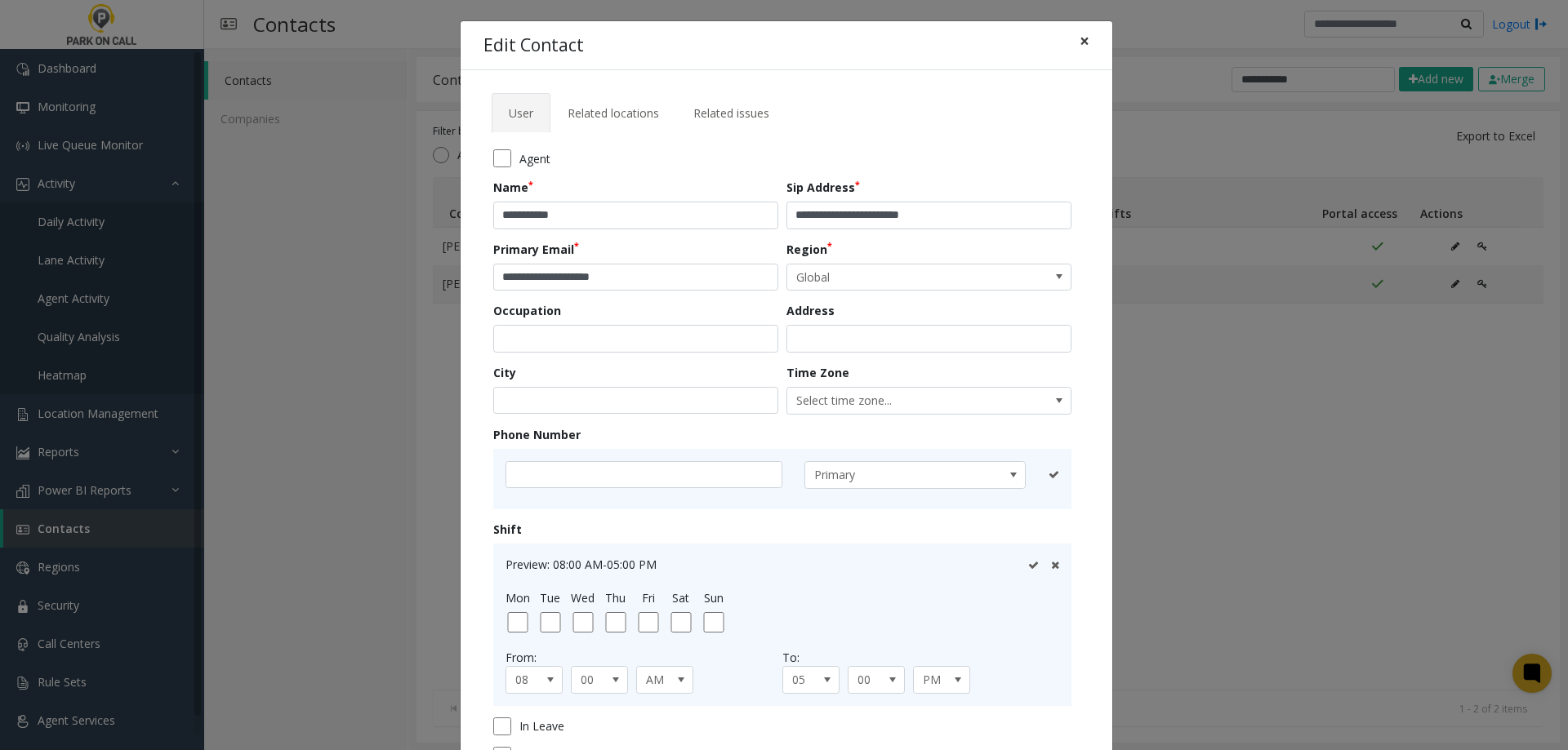
click at [1084, 37] on button "×" at bounding box center [1084, 41] width 33 height 40
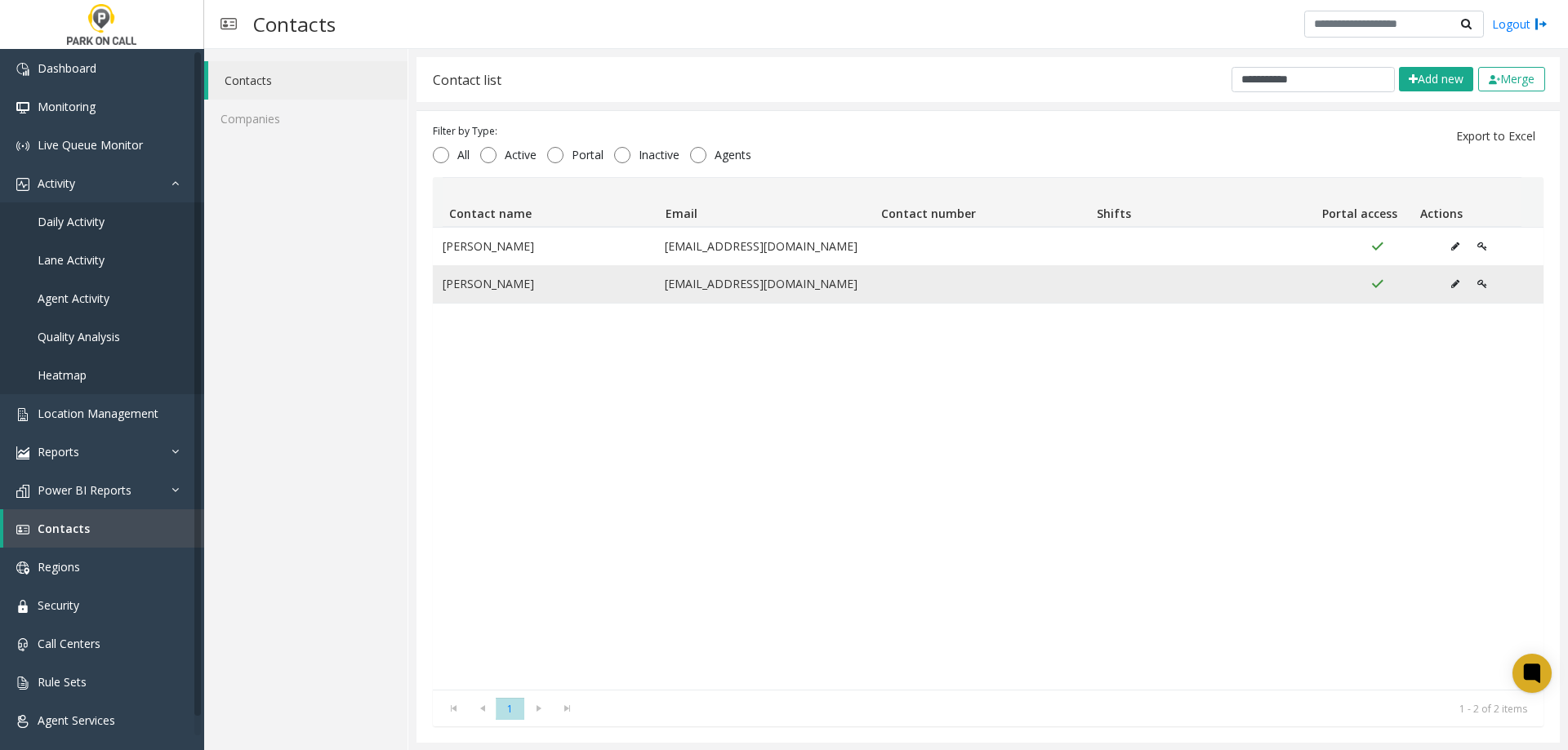
click at [1450, 287] on icon "Data table" at bounding box center [1454, 285] width 8 height 10
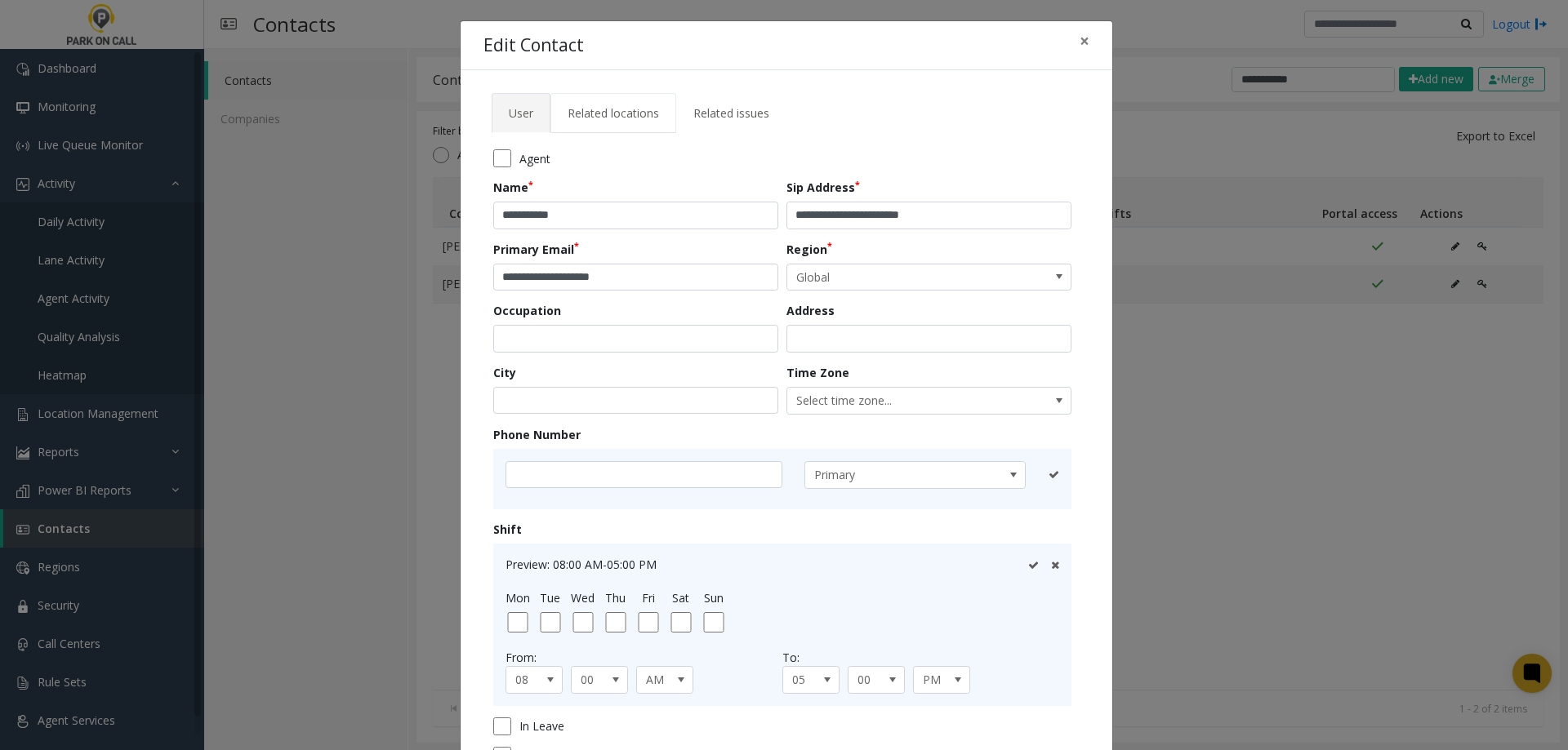
click at [648, 112] on span "Related locations" at bounding box center [613, 114] width 92 height 16
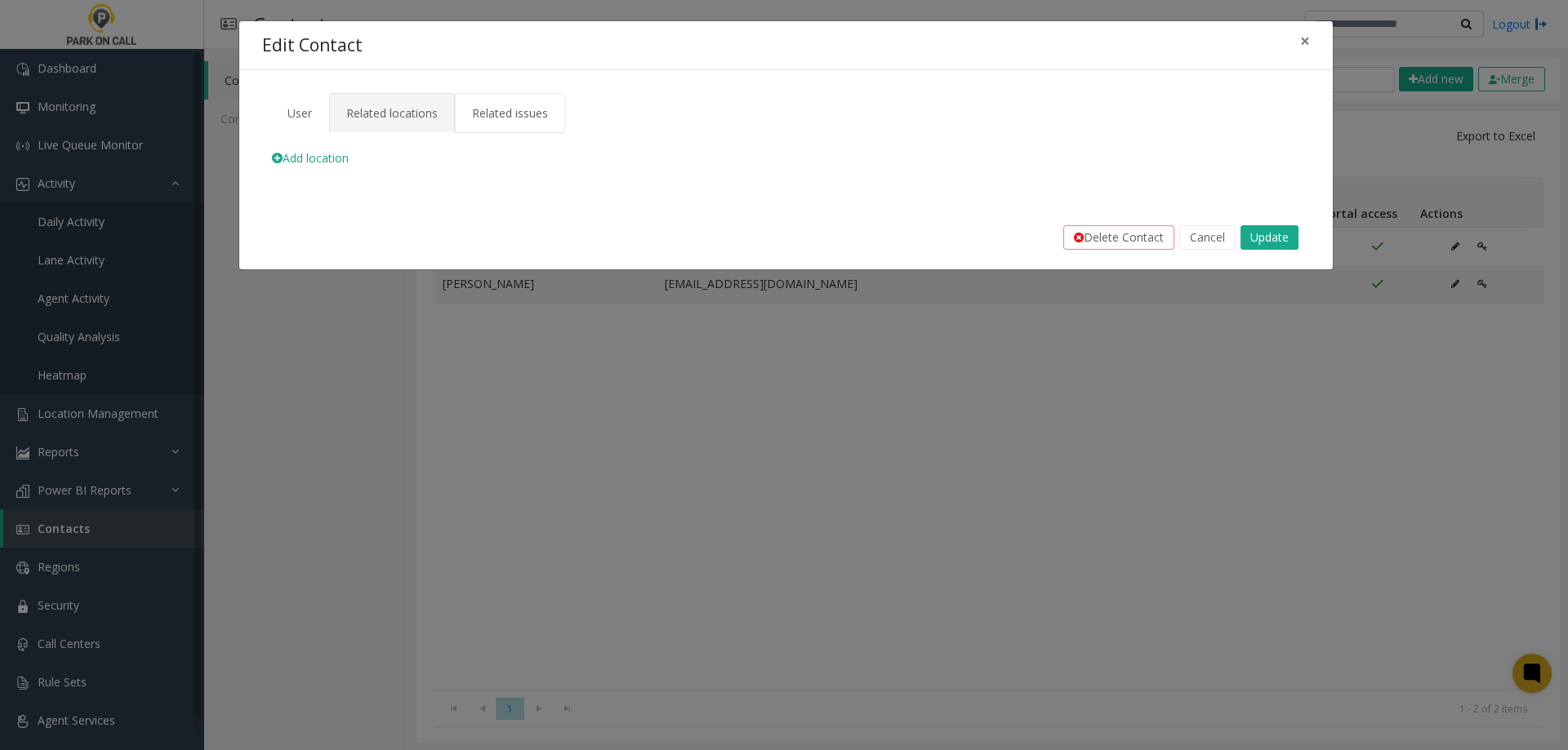
click at [549, 114] on link "Related issues" at bounding box center [510, 113] width 111 height 40
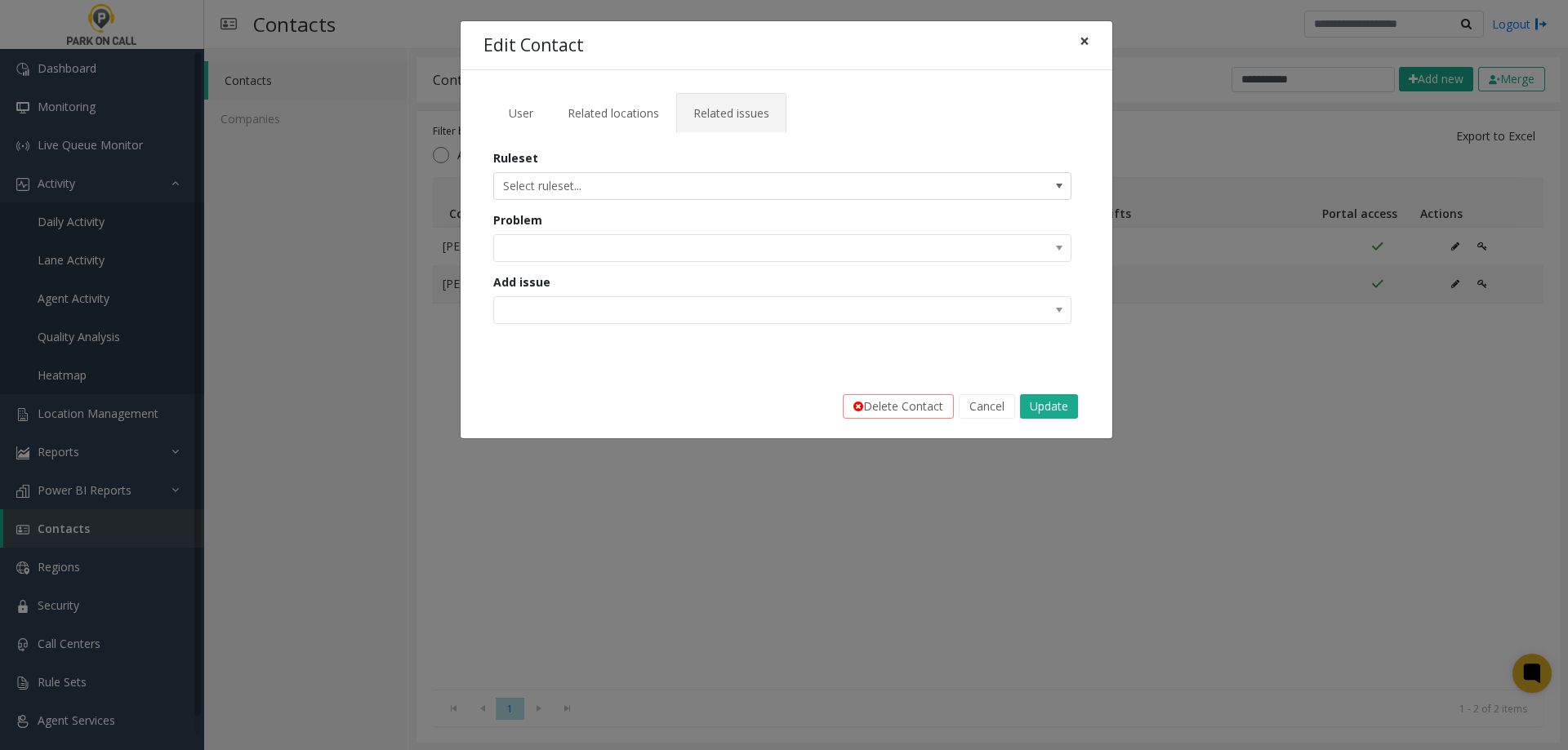
click at [1089, 36] on button "×" at bounding box center [1084, 41] width 33 height 40
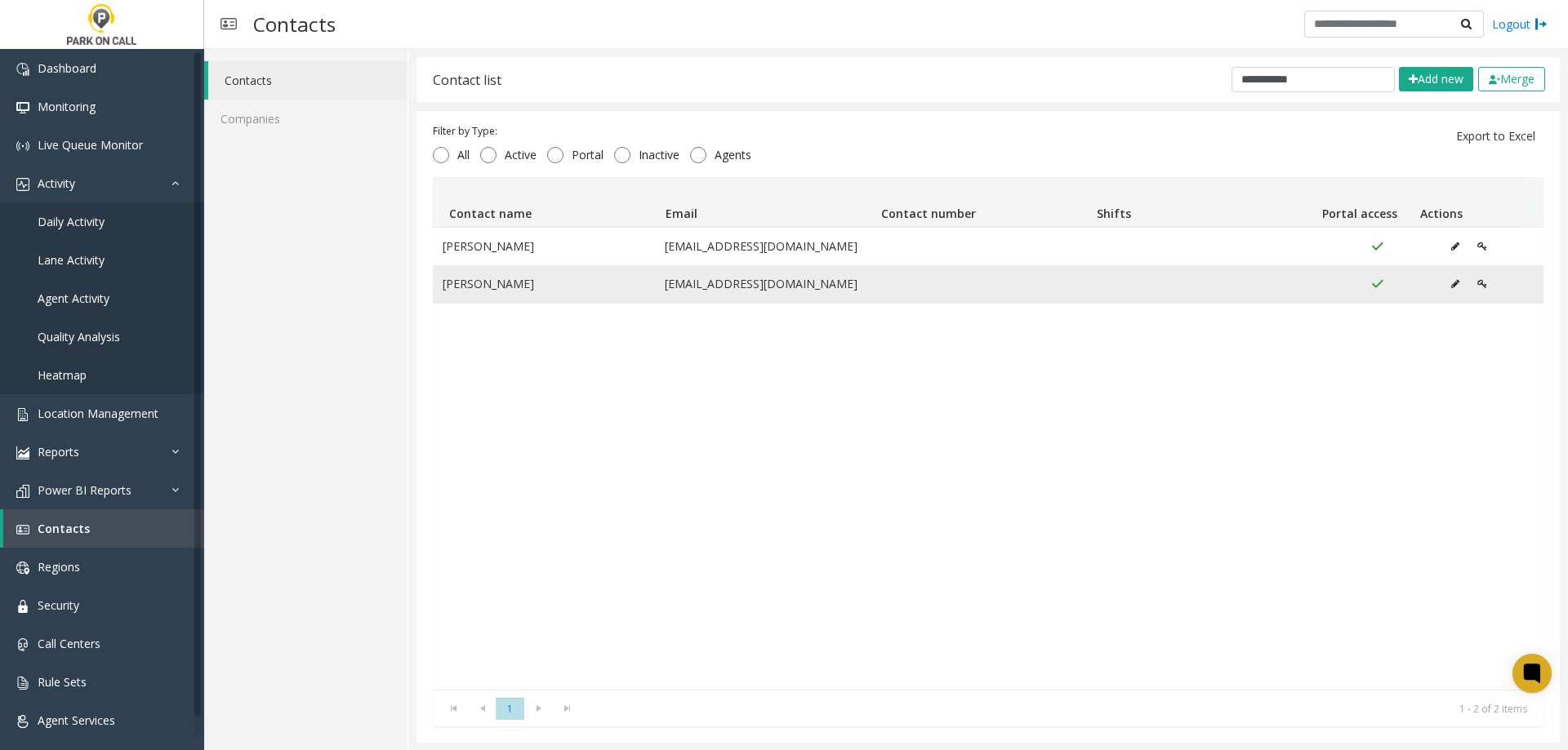
click at [1450, 280] on icon "Data table" at bounding box center [1454, 285] width 8 height 10
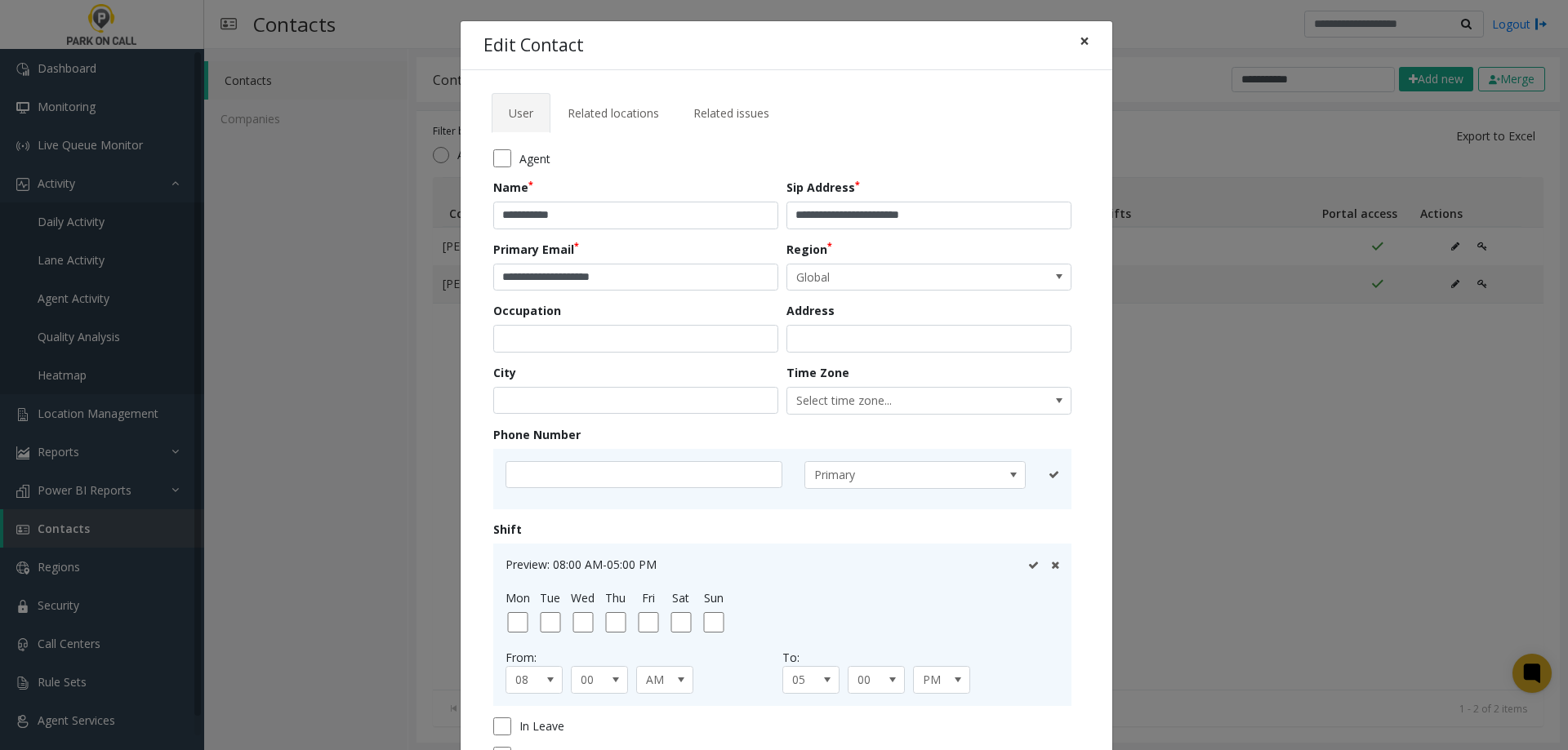
click at [1079, 36] on span "×" at bounding box center [1084, 41] width 10 height 23
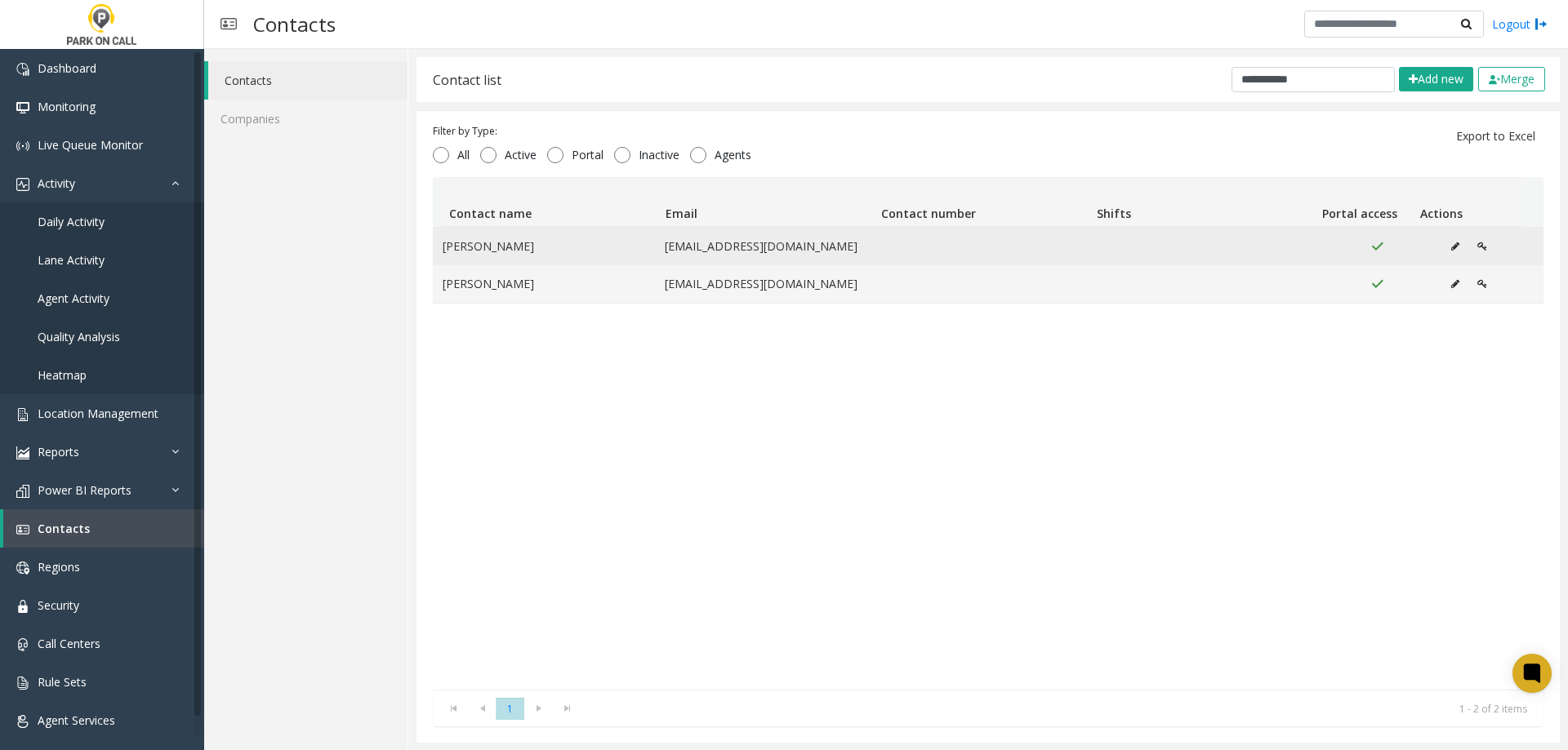
click at [1477, 245] on icon "Data table" at bounding box center [1482, 247] width 10 height 10
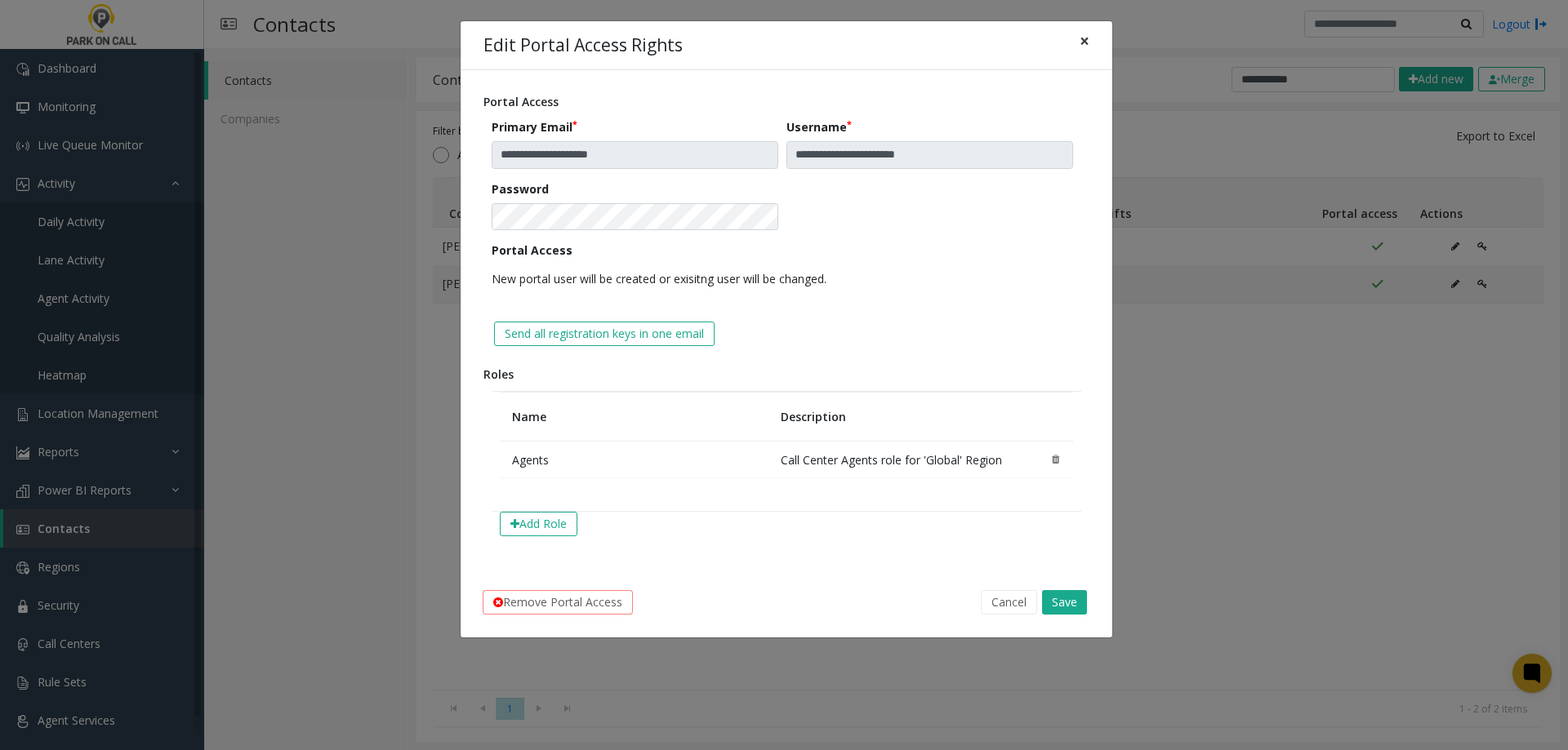
click at [1090, 38] on button "×" at bounding box center [1084, 41] width 33 height 40
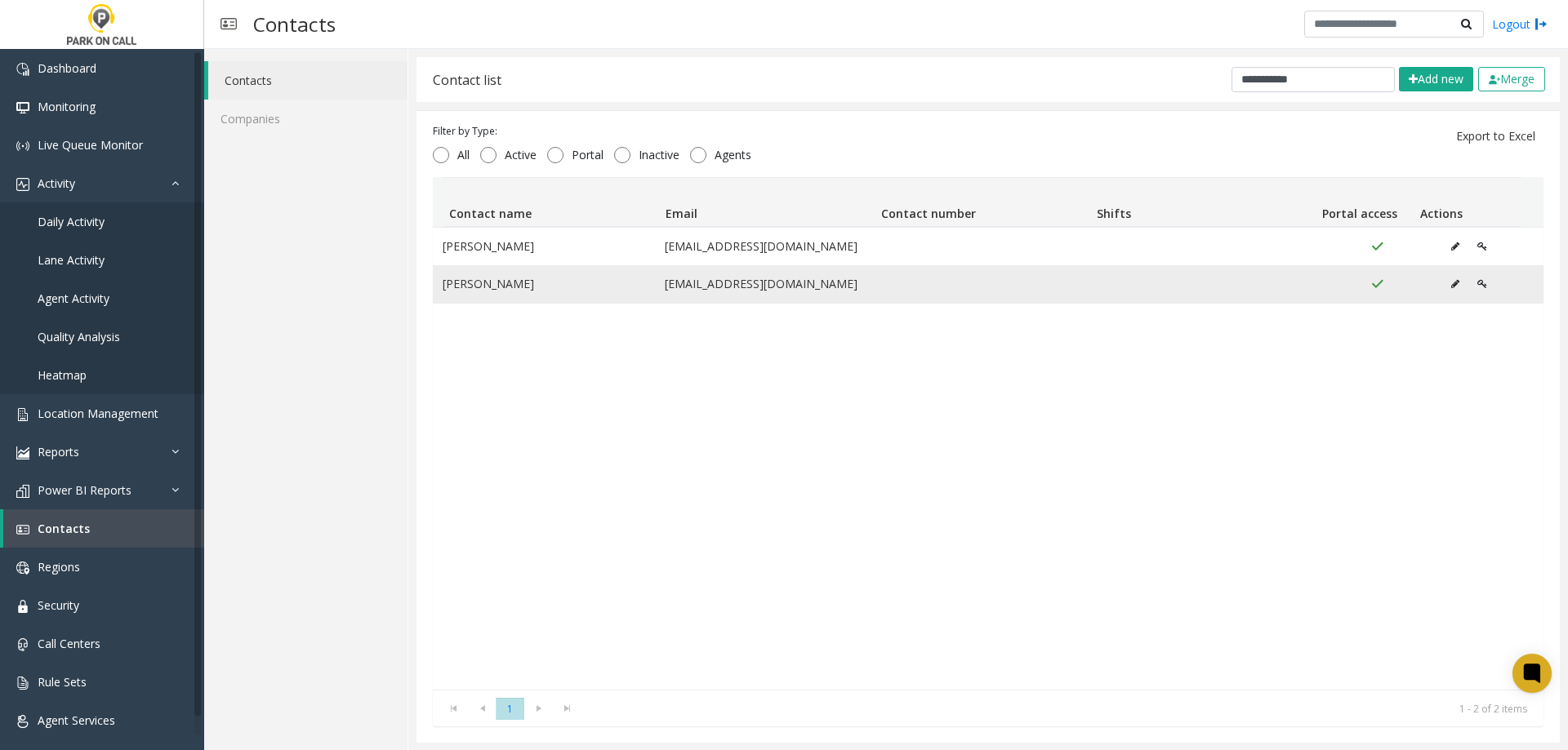
click at [1477, 280] on icon "Data table" at bounding box center [1482, 285] width 10 height 10
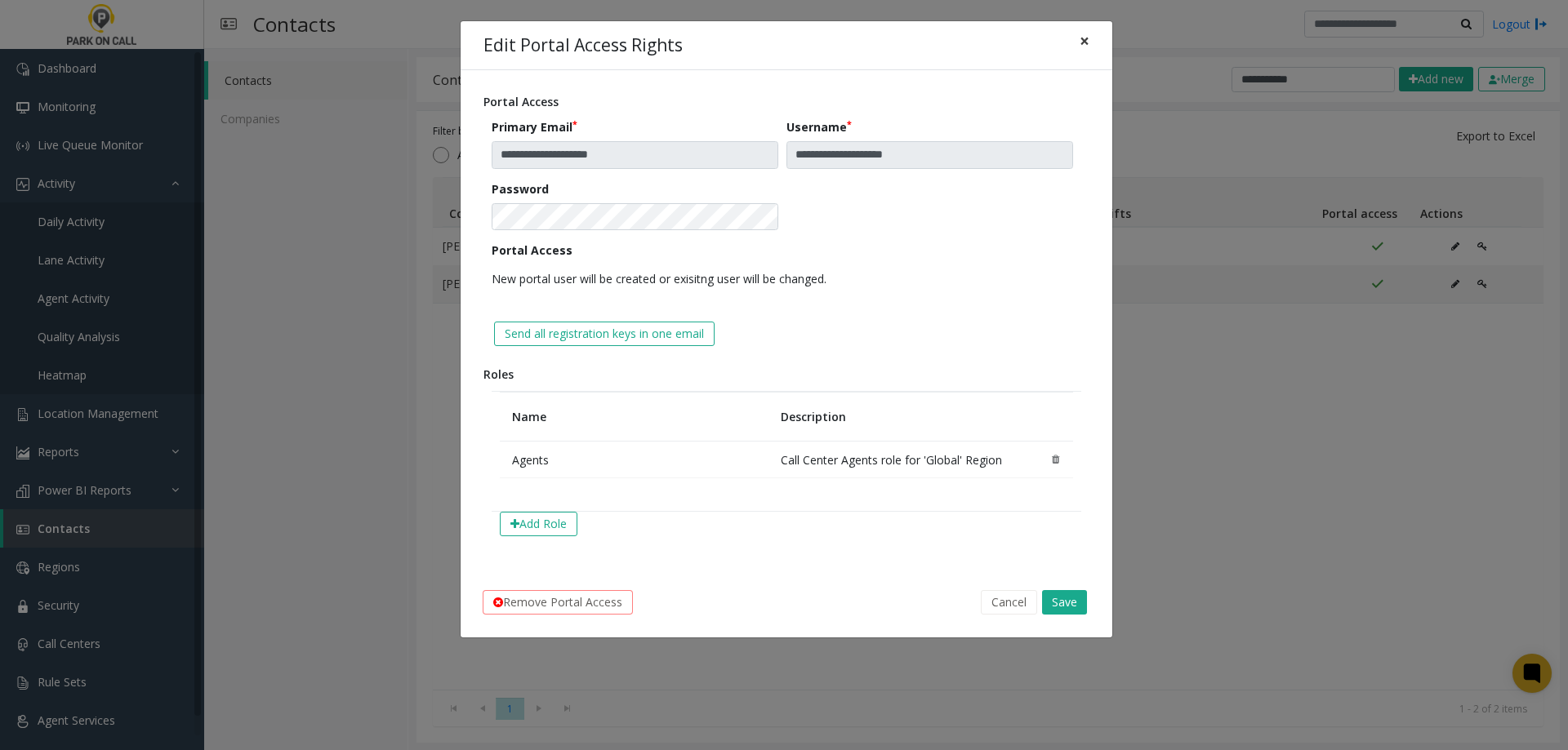
click at [1089, 36] on span "×" at bounding box center [1084, 41] width 10 height 23
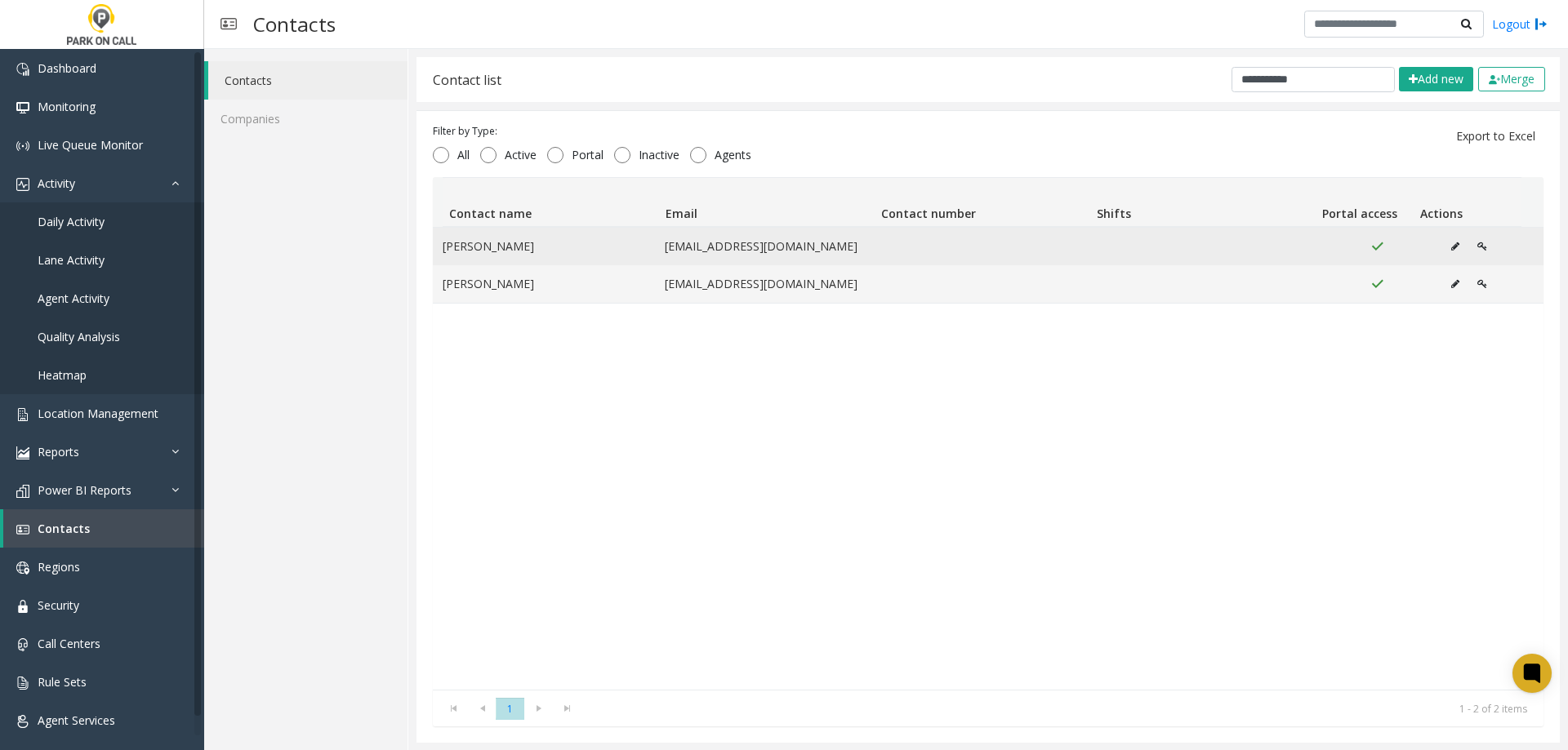
click at [1468, 237] on button "Data table" at bounding box center [1482, 246] width 28 height 25
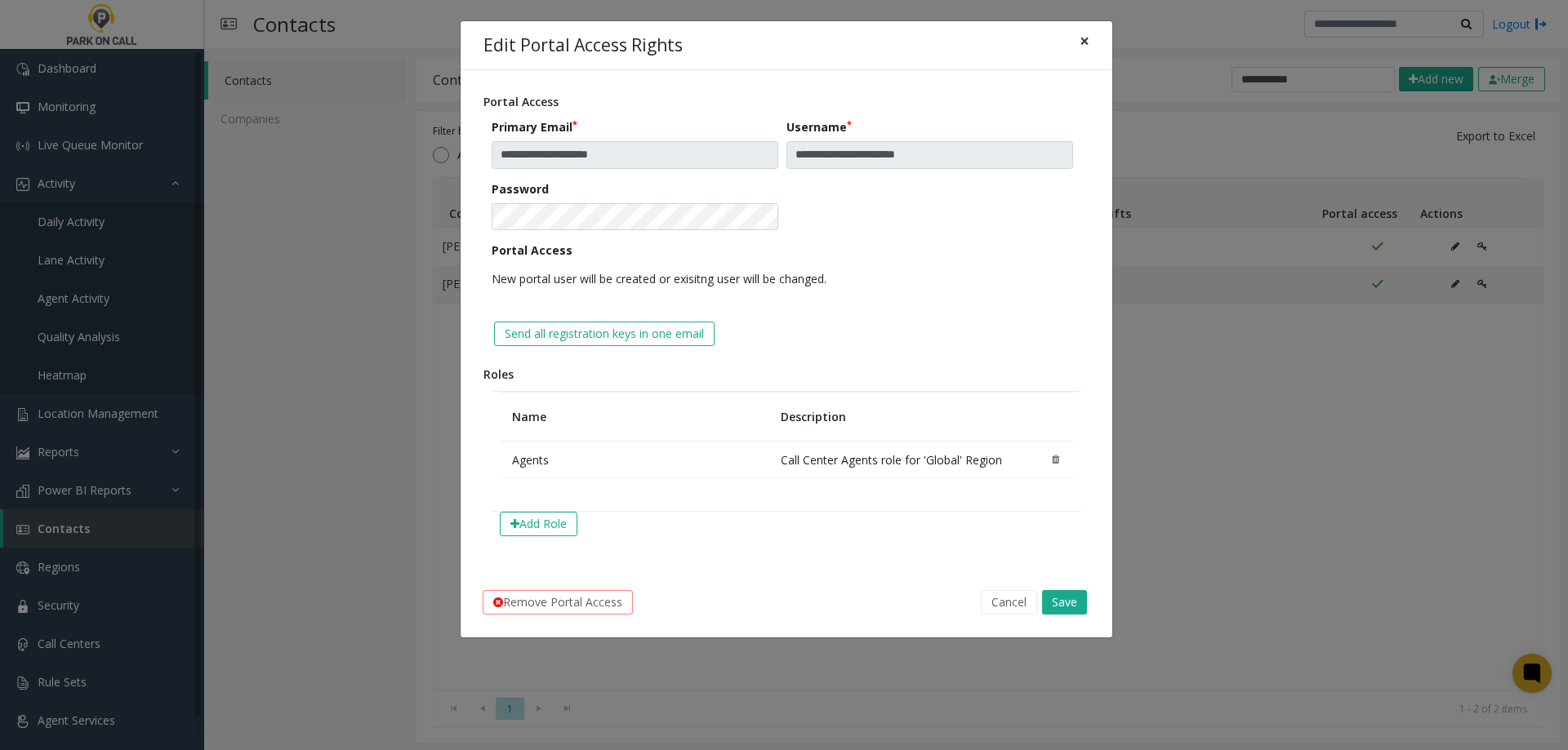
click at [1090, 40] on button "×" at bounding box center [1084, 41] width 33 height 40
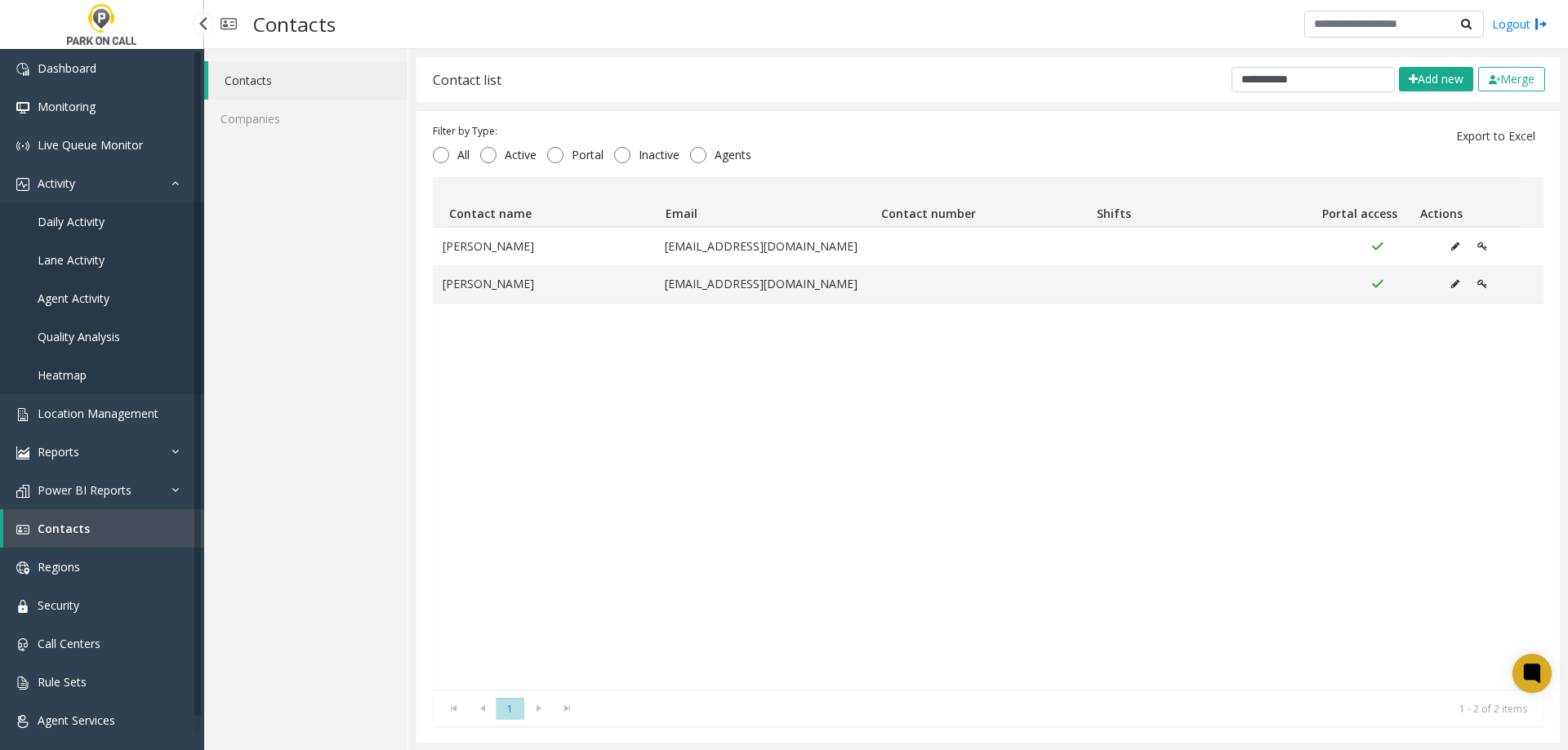
click at [113, 544] on link "Contacts" at bounding box center [103, 529] width 201 height 39
